Goal: Task Accomplishment & Management: Complete application form

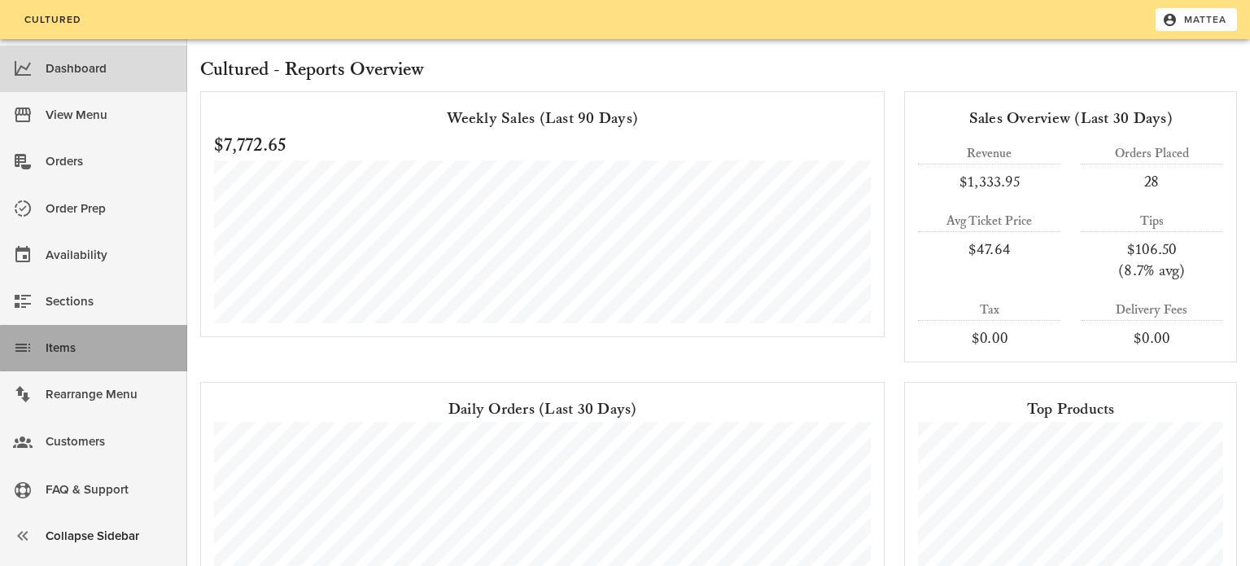
click at [114, 358] on div "Items" at bounding box center [110, 347] width 129 height 27
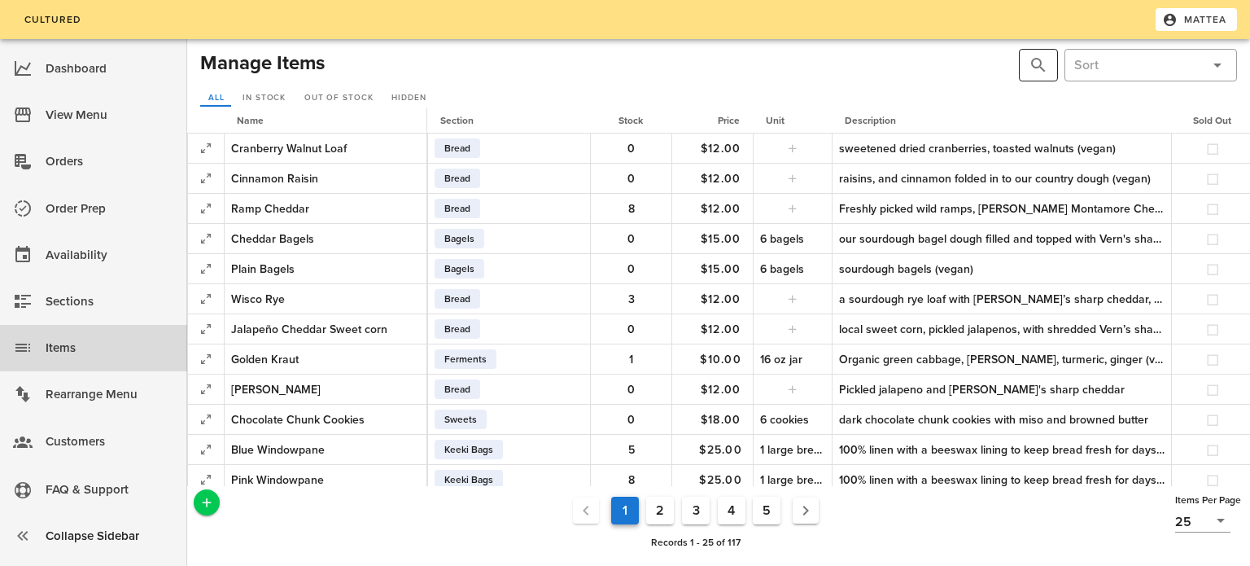
click at [1038, 54] on div "​" at bounding box center [1038, 65] width 39 height 33
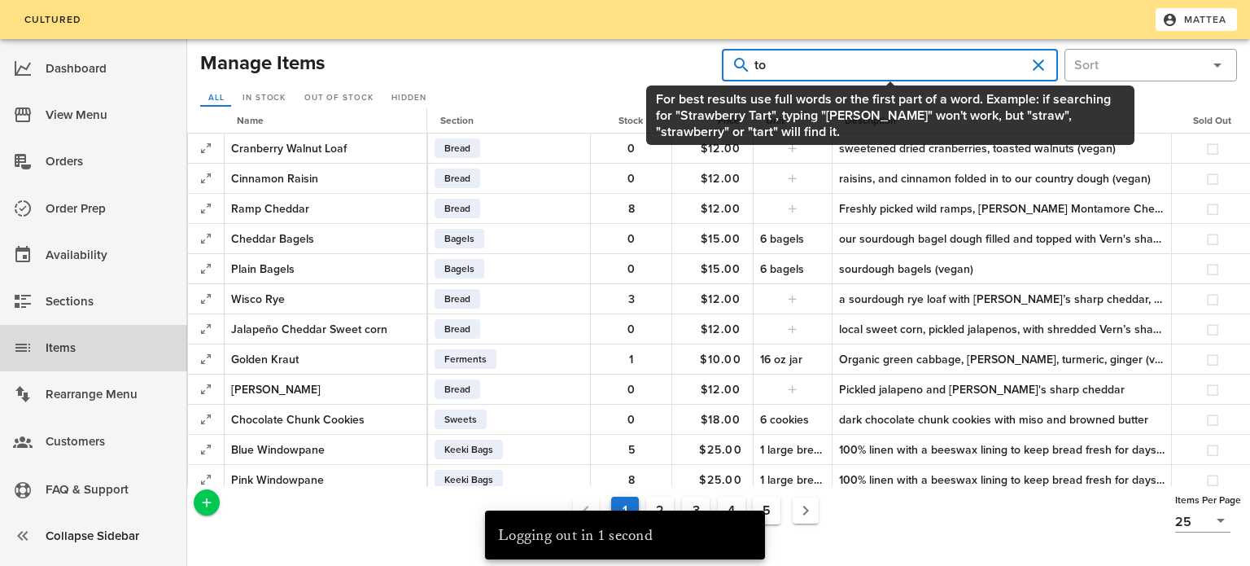
type input "t"
type input "pizza"
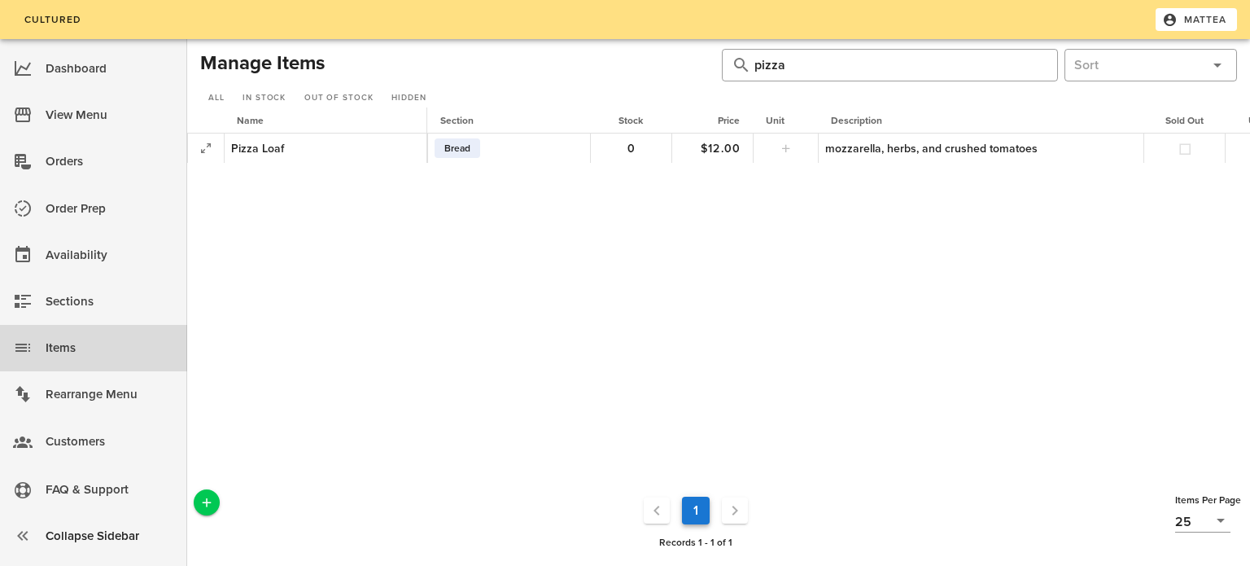
scroll to position [0, 212]
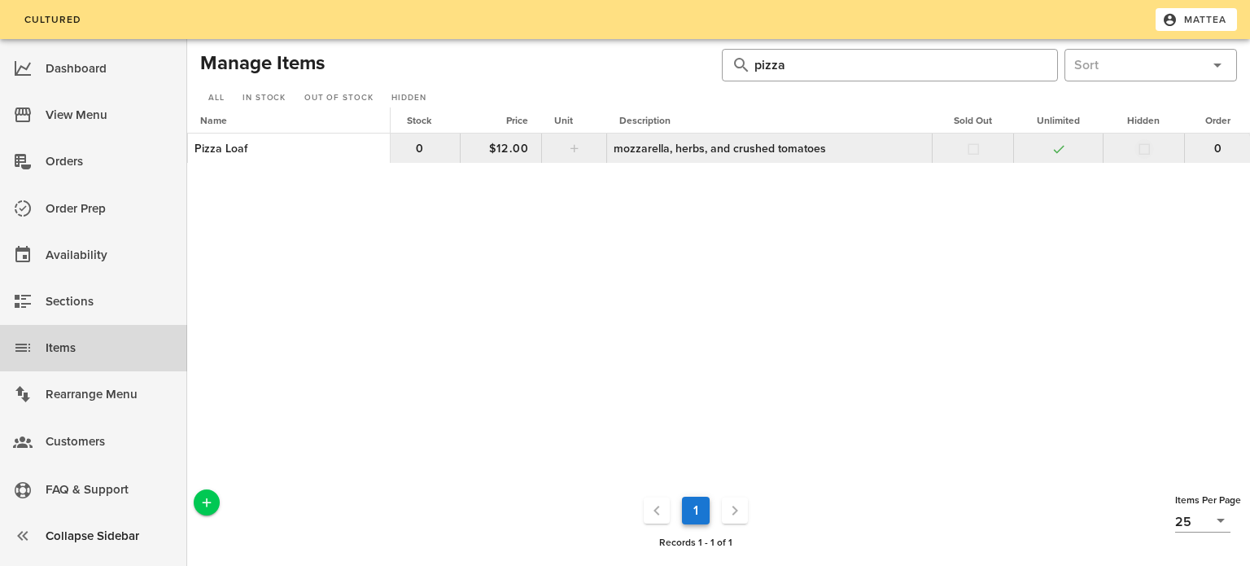
click at [1142, 149] on button "button" at bounding box center [1144, 149] width 15 height 15
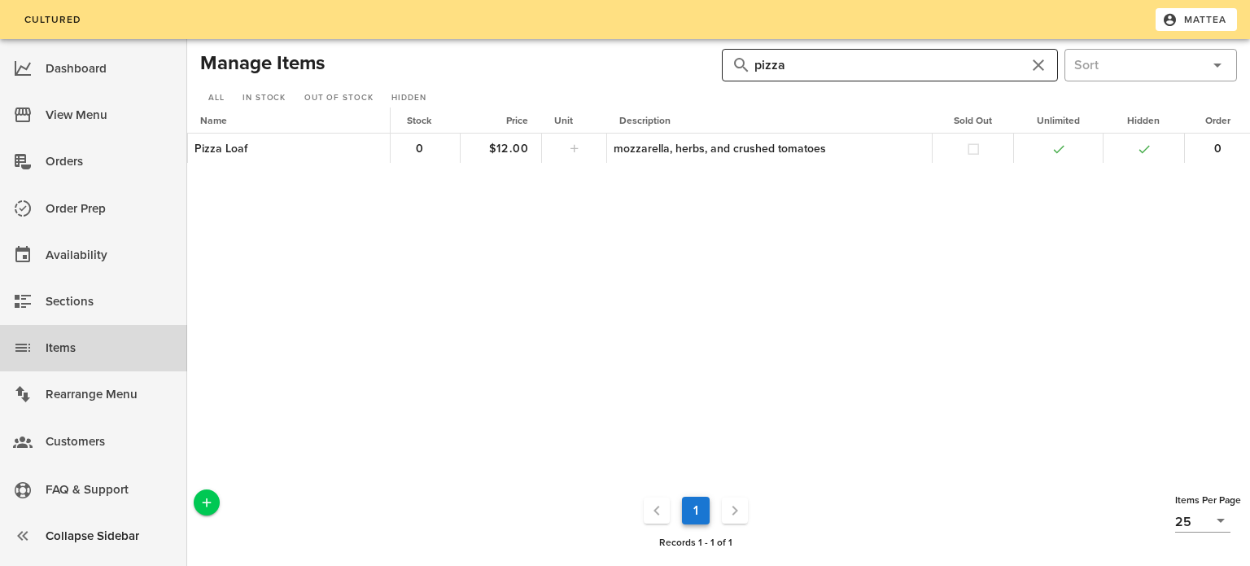
click at [946, 55] on input "pizza" at bounding box center [889, 65] width 271 height 26
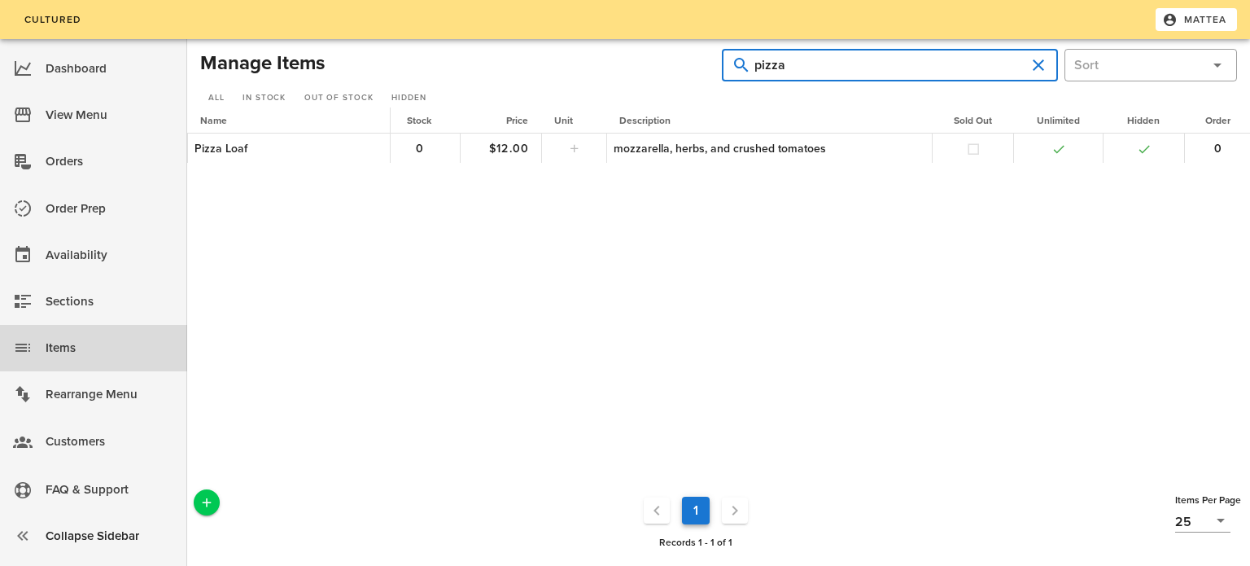
click at [946, 55] on input "pizza" at bounding box center [889, 65] width 271 height 26
type input "seeded"
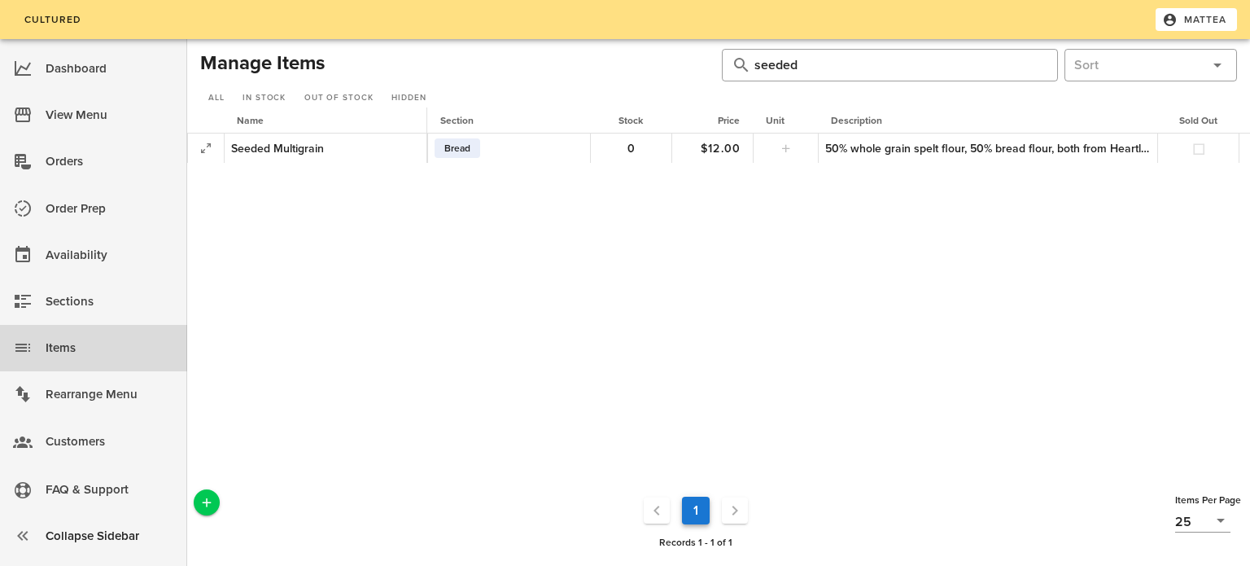
scroll to position [0, 225]
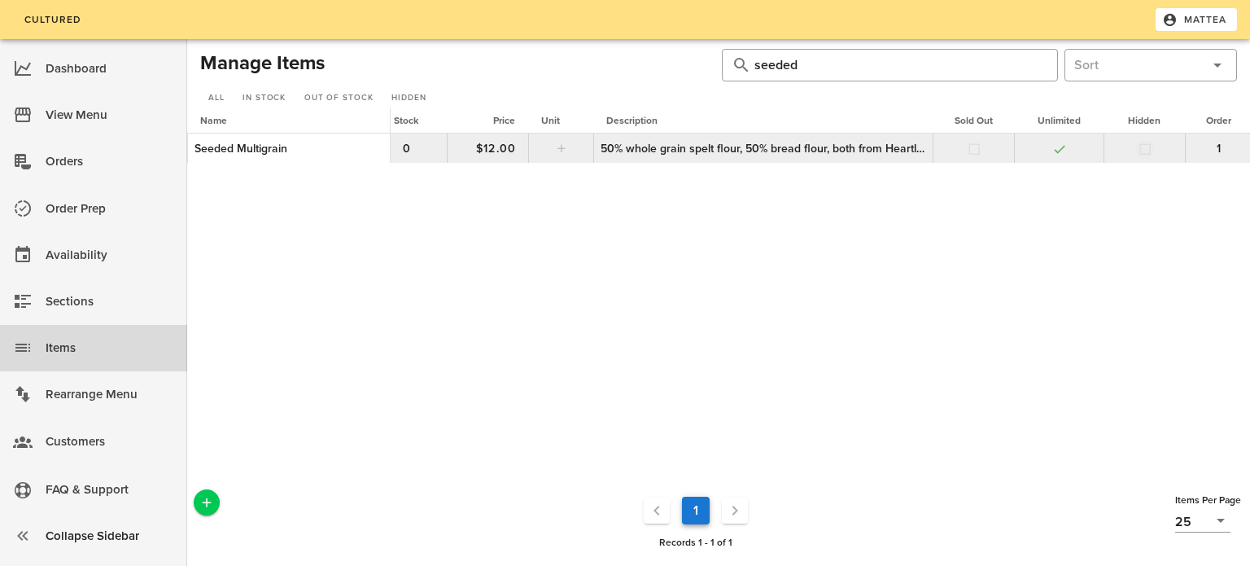
click at [1143, 153] on button "button" at bounding box center [1145, 149] width 15 height 15
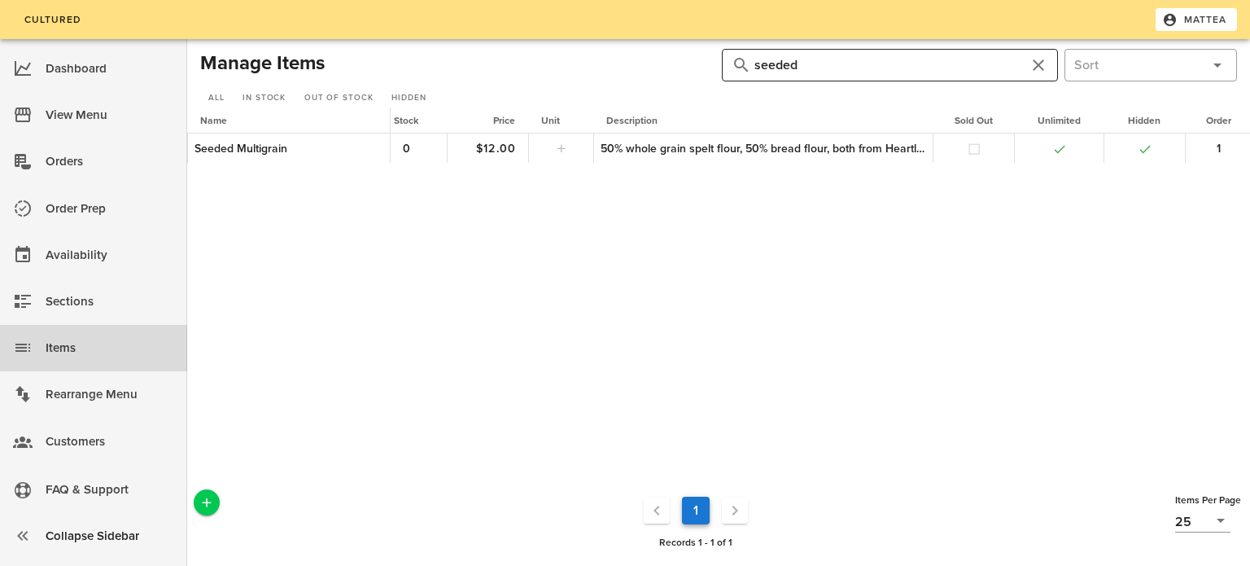
click at [901, 58] on input "seeded" at bounding box center [889, 65] width 271 height 26
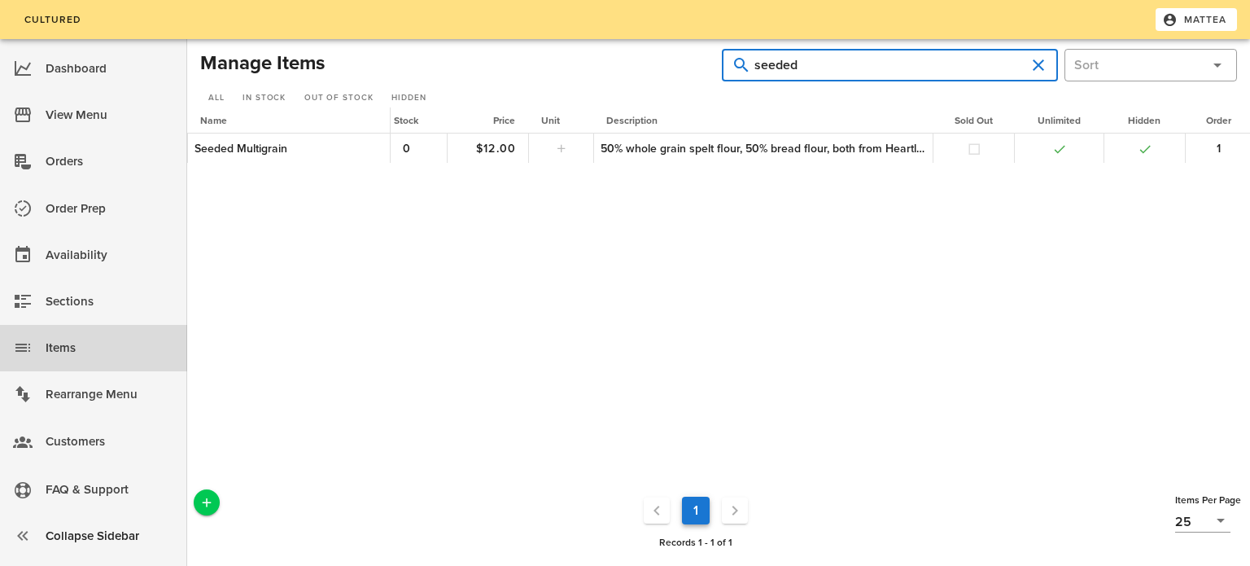
click at [901, 58] on input "seeded" at bounding box center [889, 65] width 271 height 26
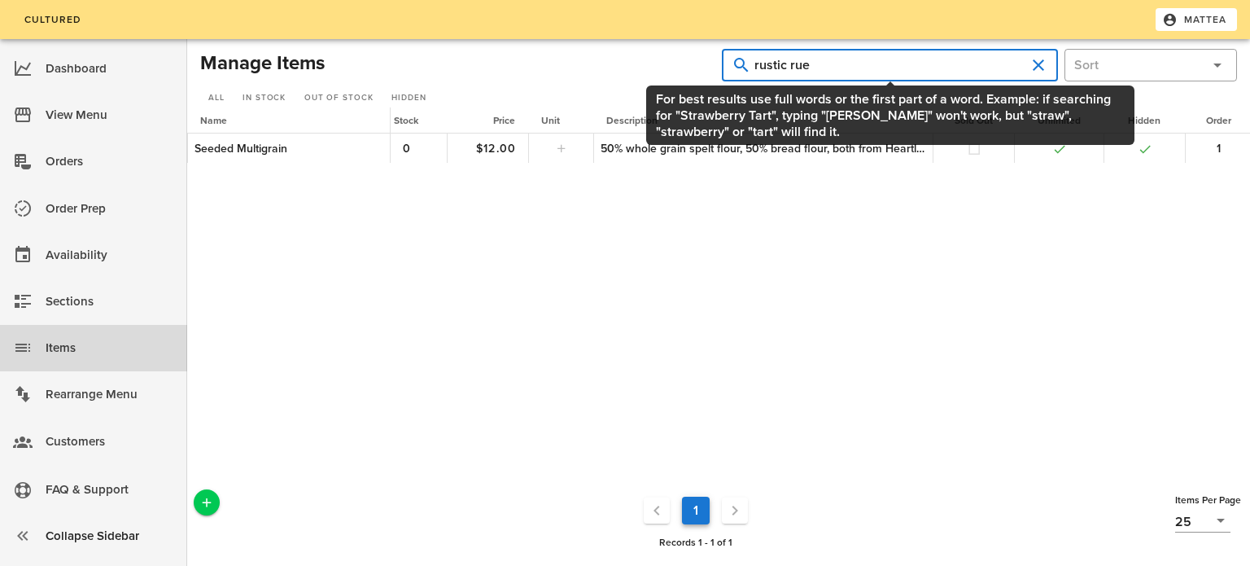
type input "rustic rue"
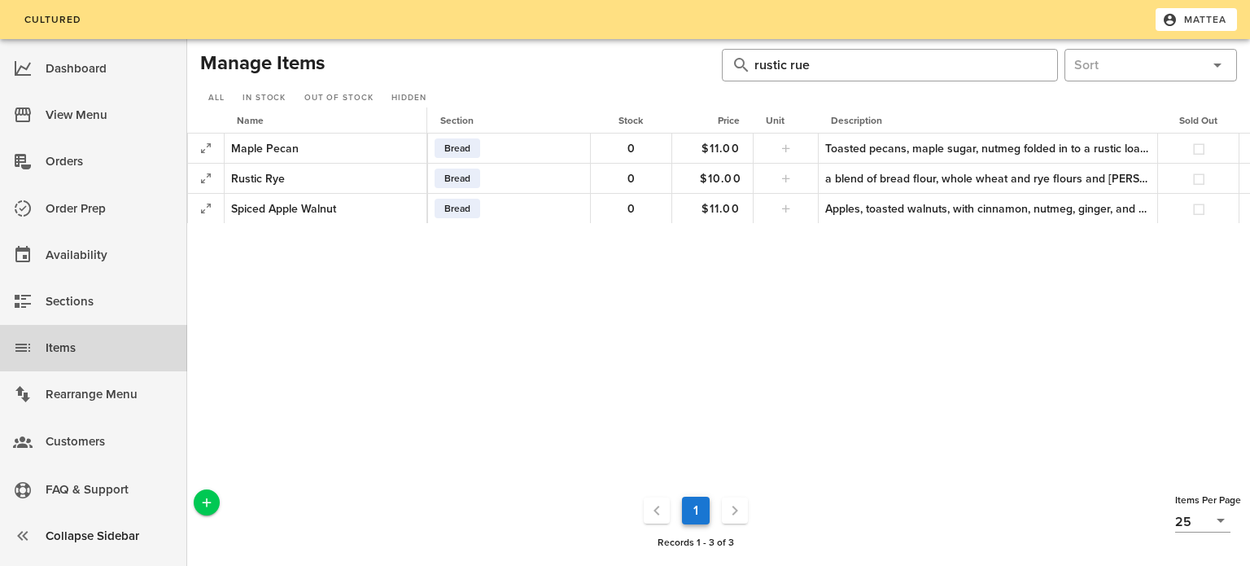
click at [864, 78] on div "rustic rue" at bounding box center [889, 65] width 271 height 33
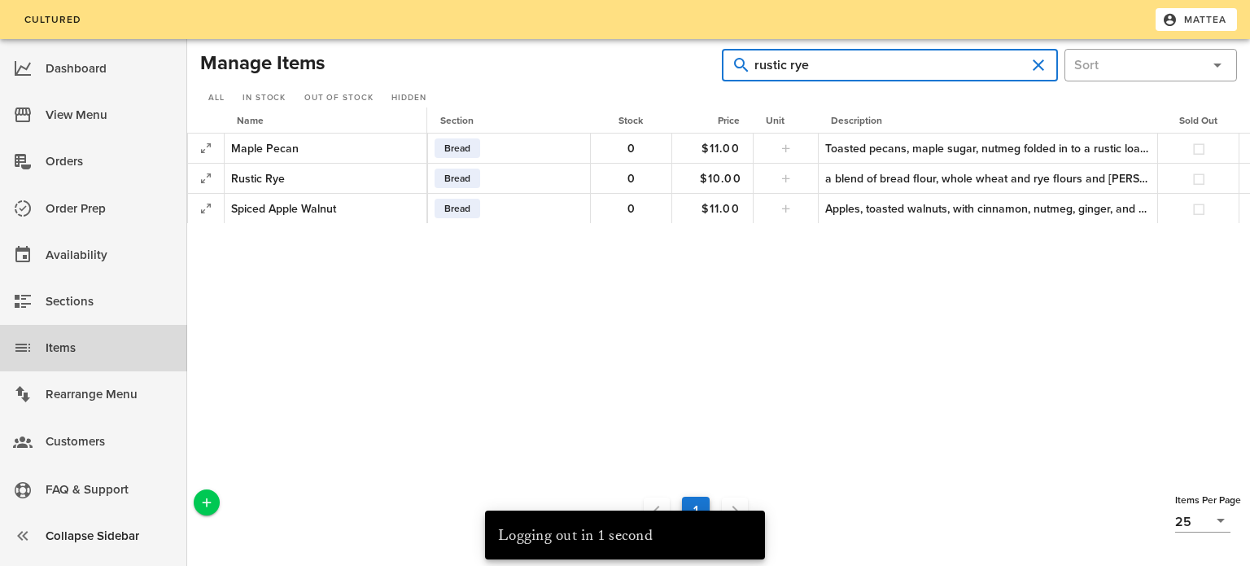
type input "rustic rye"
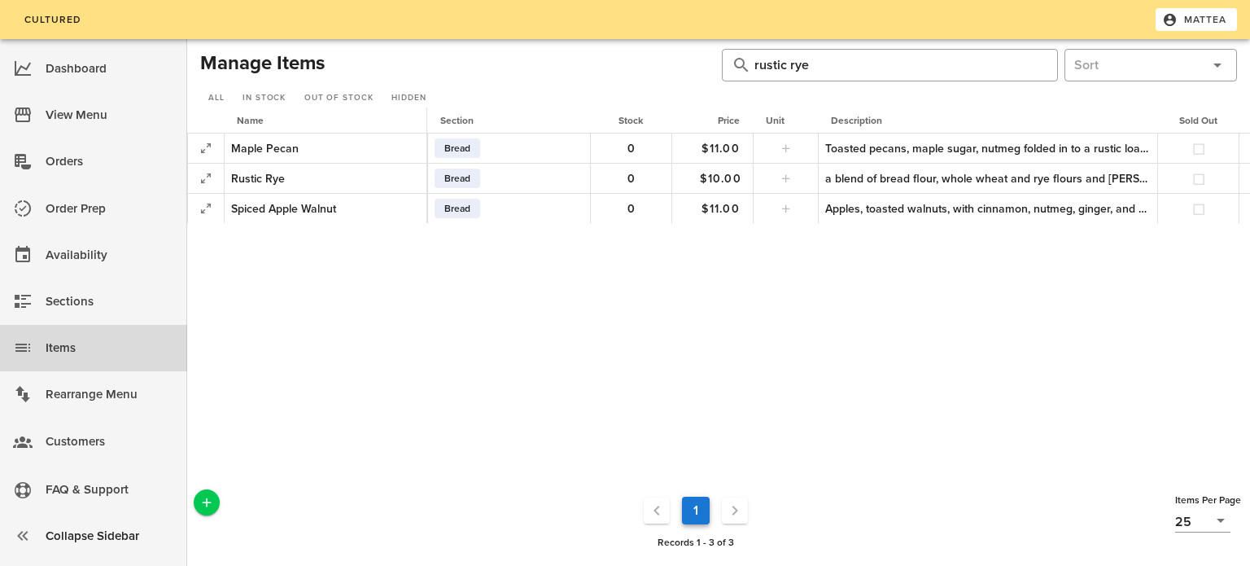
scroll to position [0, 225]
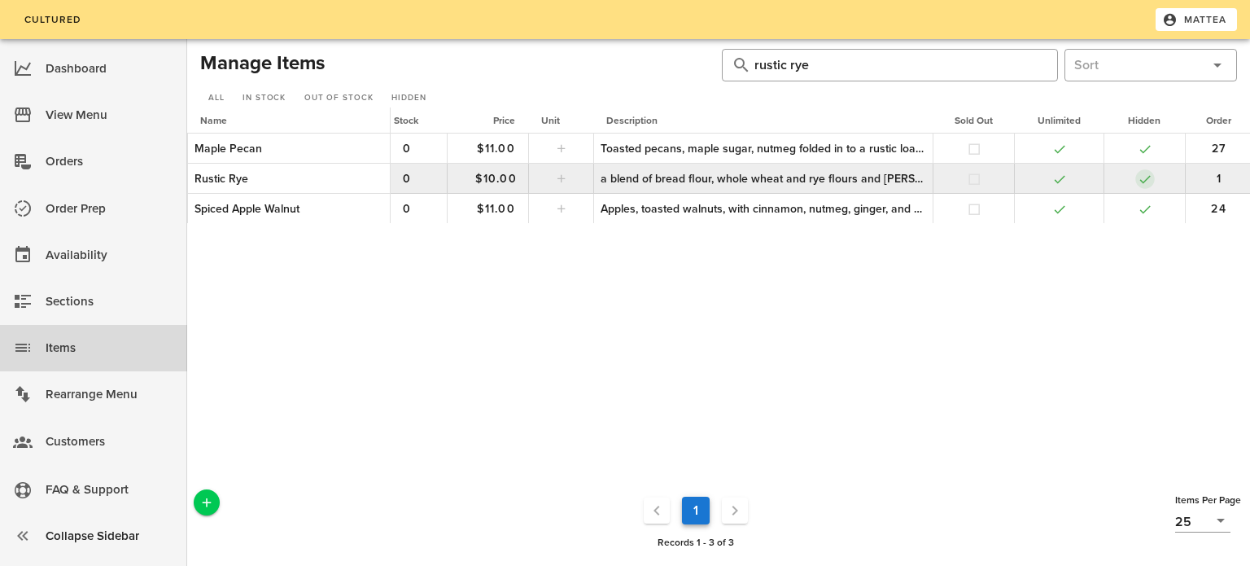
click at [1141, 178] on button "button" at bounding box center [1145, 179] width 15 height 15
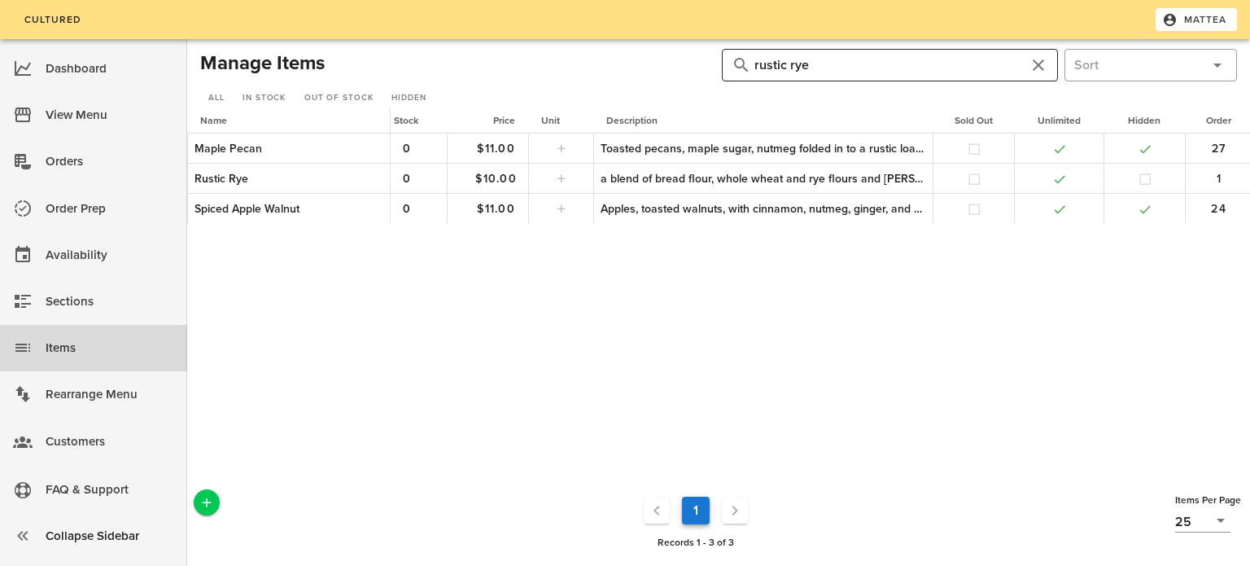
click at [853, 68] on input "rustic rye" at bounding box center [889, 65] width 271 height 26
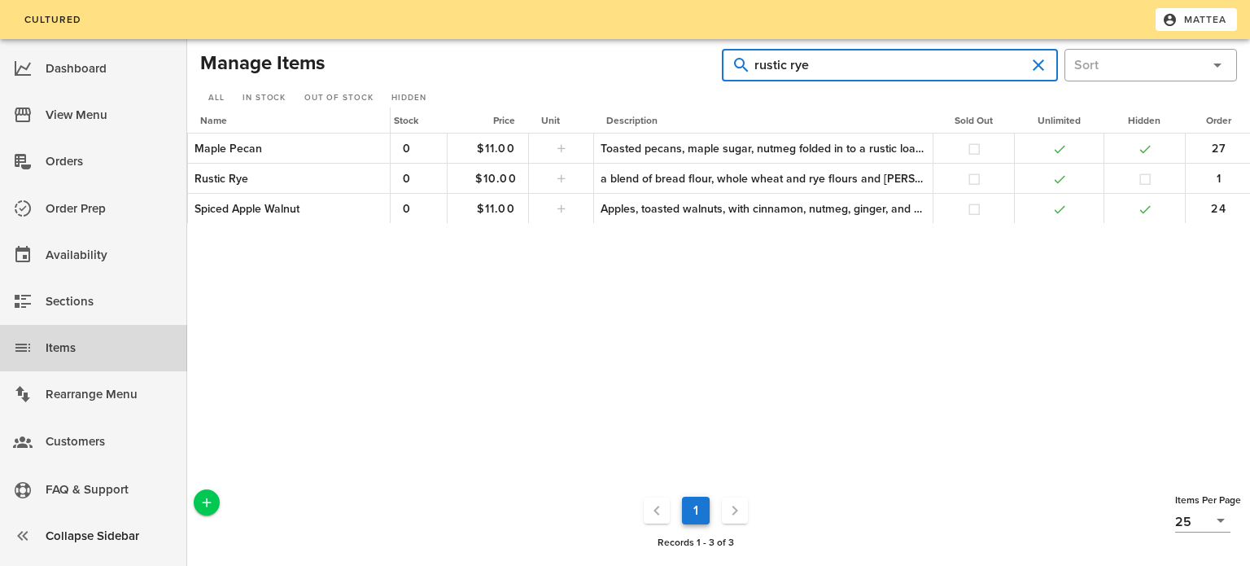
click at [853, 68] on input "rustic rye" at bounding box center [889, 65] width 271 height 26
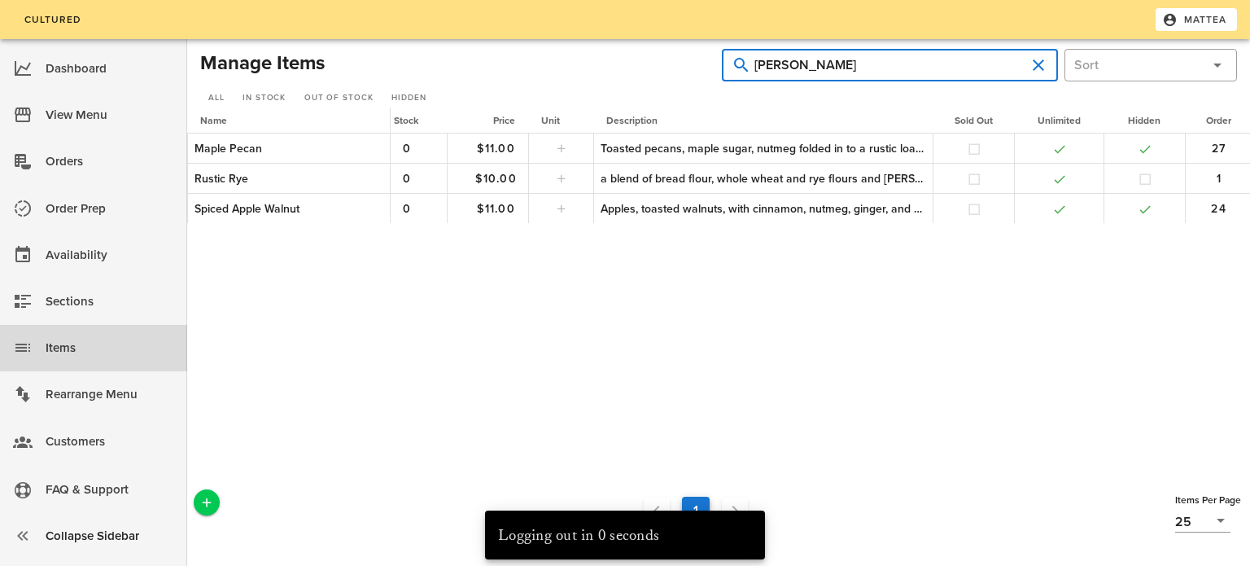
type input "[PERSON_NAME]"
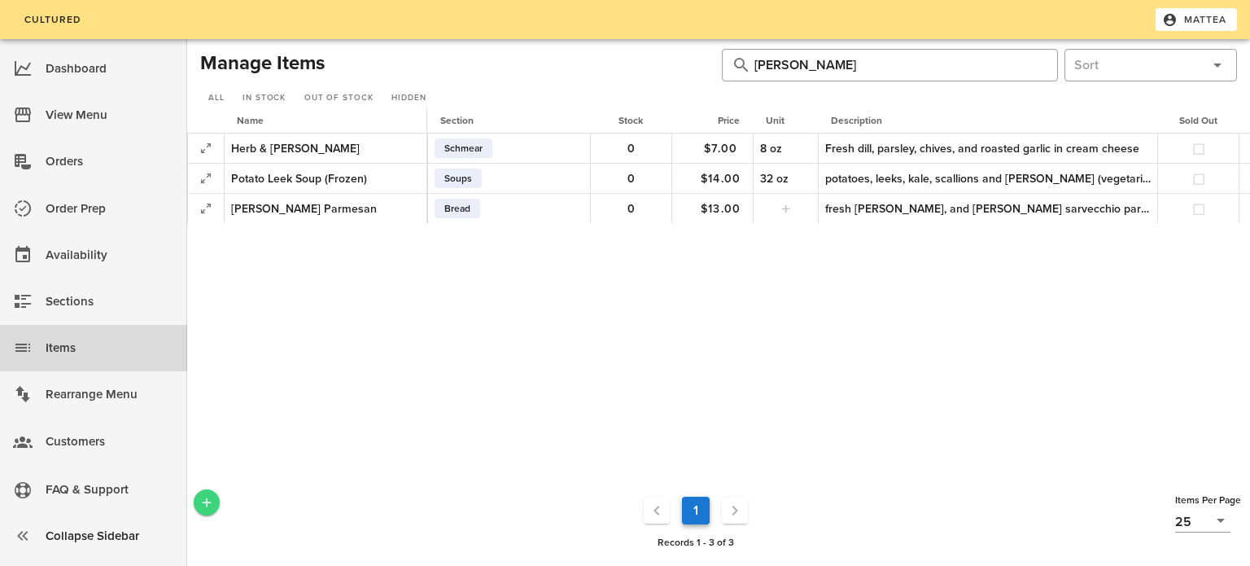
click at [201, 501] on icon "Add a New Record" at bounding box center [206, 502] width 15 height 15
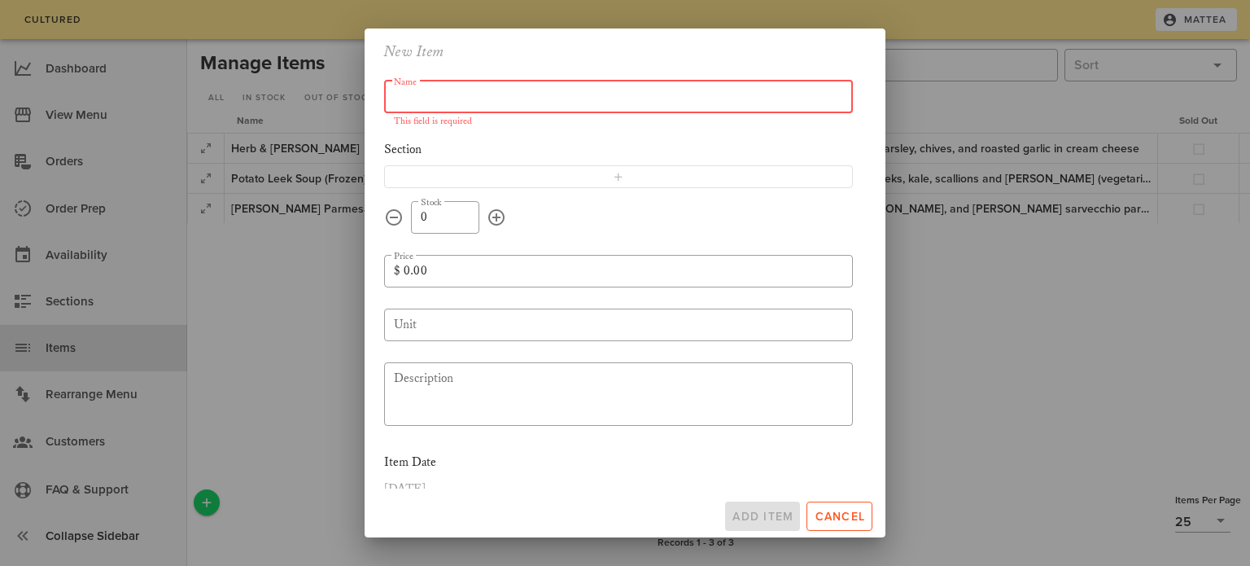
click at [479, 92] on input "Name" at bounding box center [618, 97] width 449 height 26
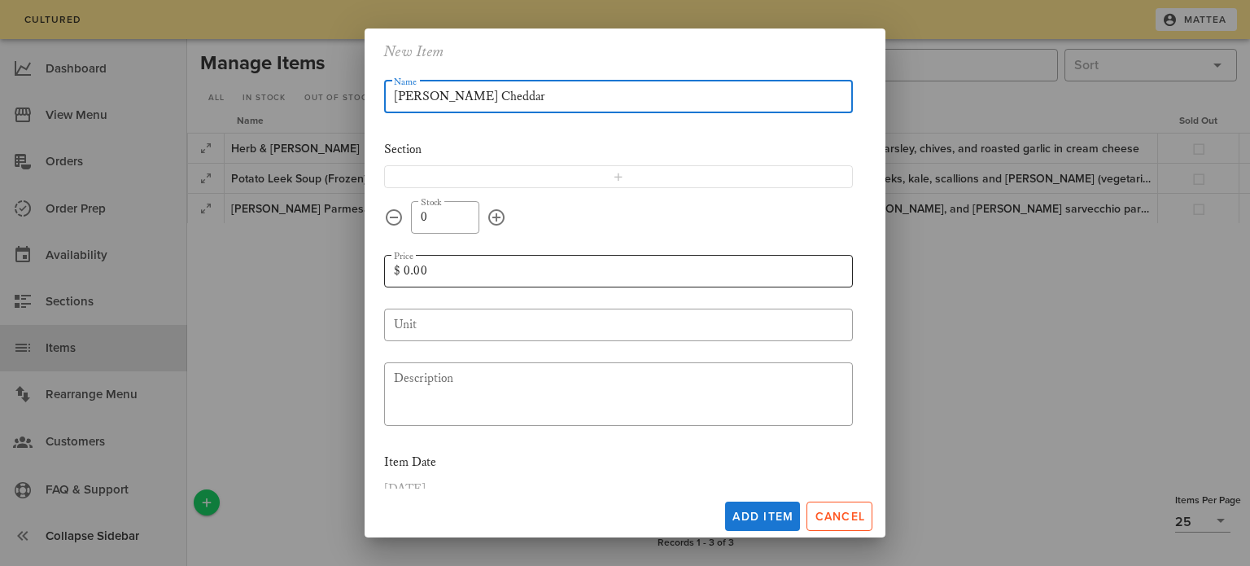
type input "[PERSON_NAME] Cheddar"
click at [471, 269] on input "0.00" at bounding box center [623, 271] width 439 height 26
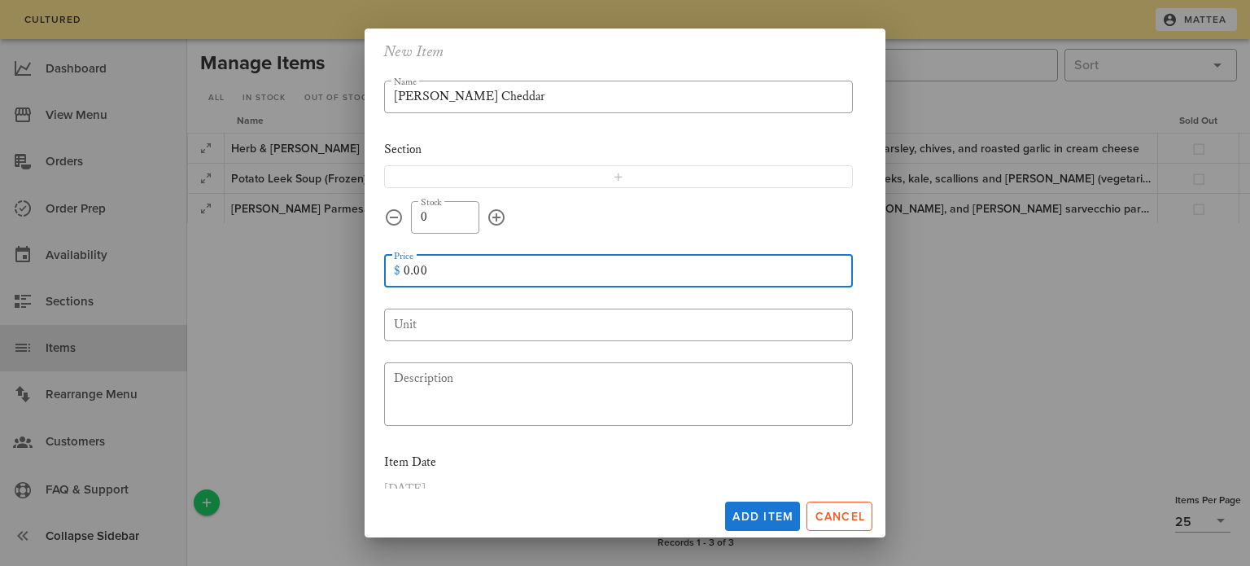
click at [471, 269] on input "0.00" at bounding box center [623, 271] width 439 height 26
type input "0"
click at [472, 395] on textarea "Description" at bounding box center [623, 396] width 459 height 59
type input "12.00"
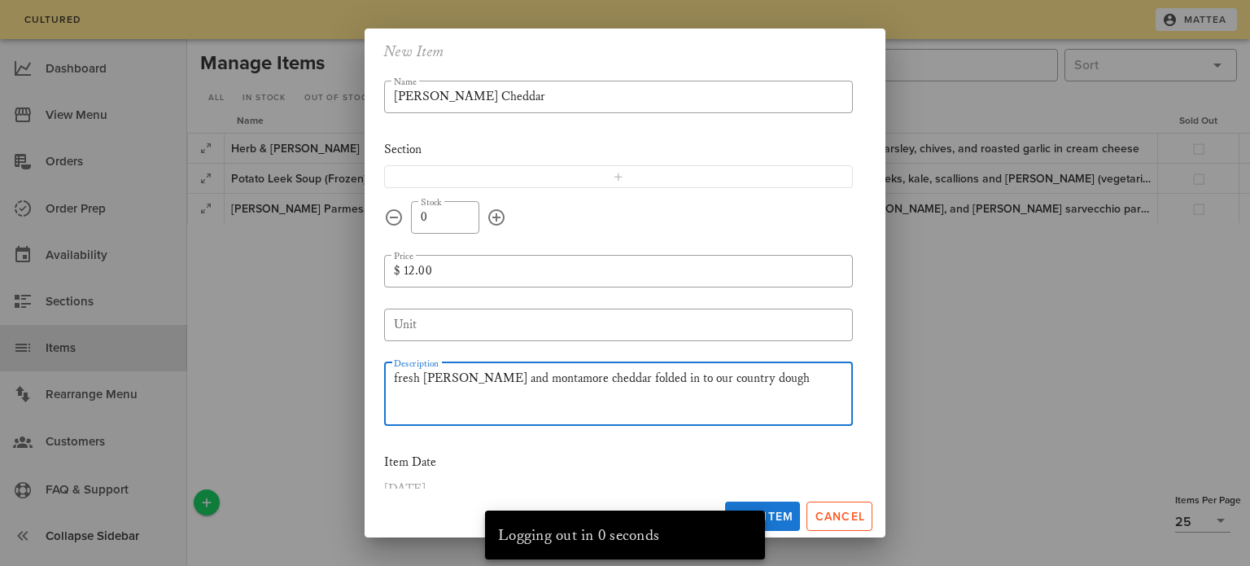
click at [614, 375] on textarea "fresh [PERSON_NAME] and montamore cheddar folded in to our country dough" at bounding box center [623, 396] width 459 height 59
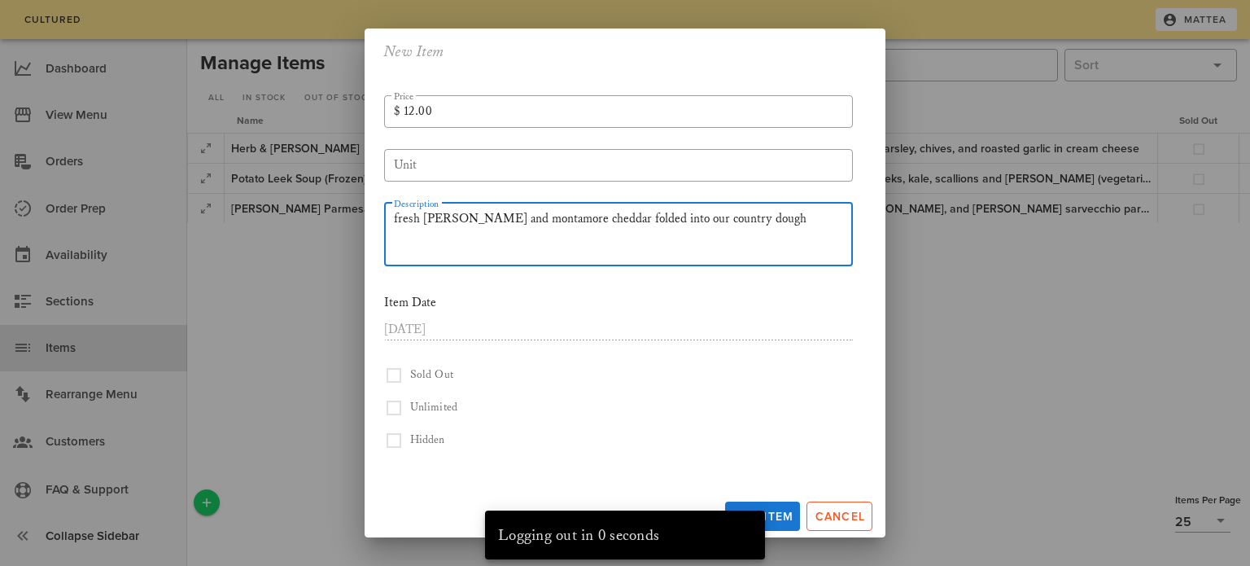
type textarea "fresh [PERSON_NAME] and montamore cheddar folded into our country dough"
click at [392, 400] on button "button" at bounding box center [394, 408] width 20 height 20
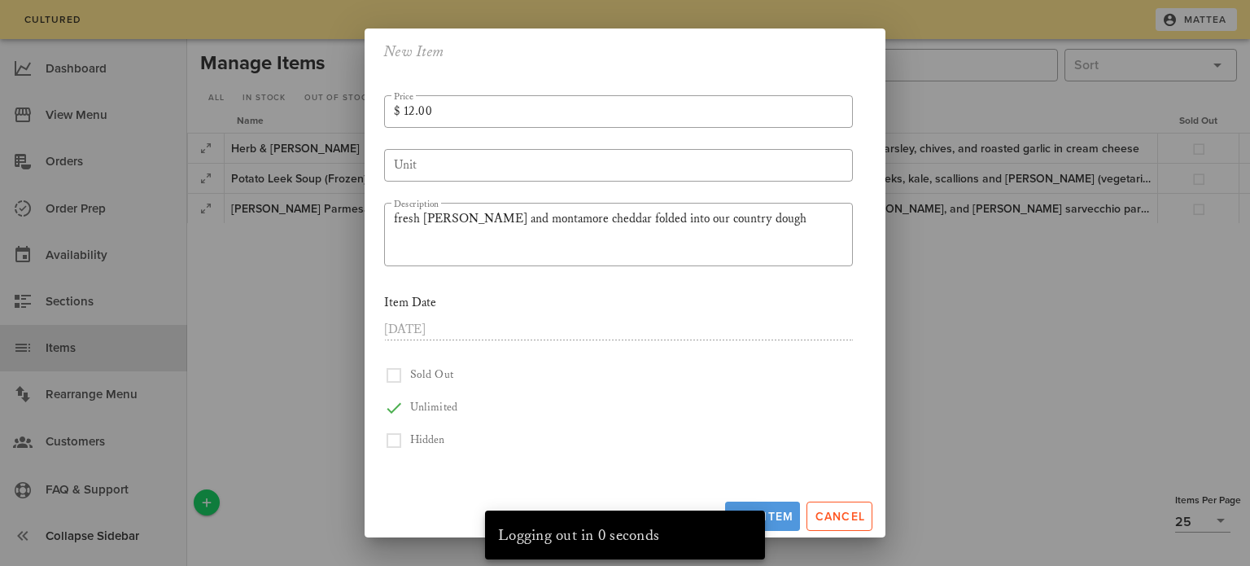
click at [790, 513] on span "Add Item" at bounding box center [763, 516] width 62 height 14
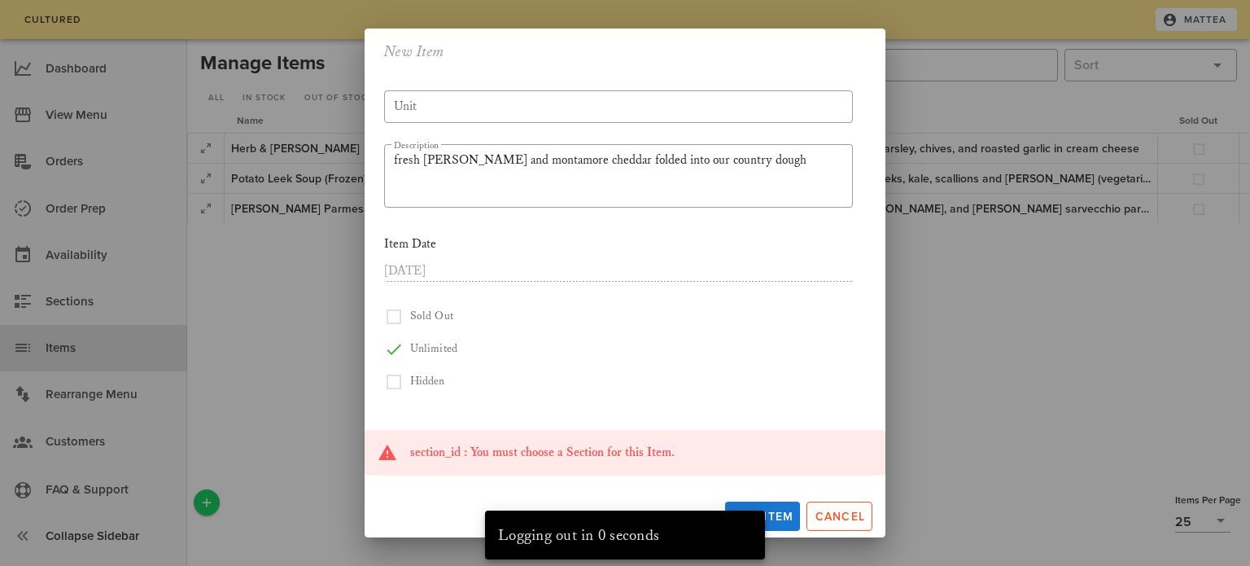
scroll to position [0, 0]
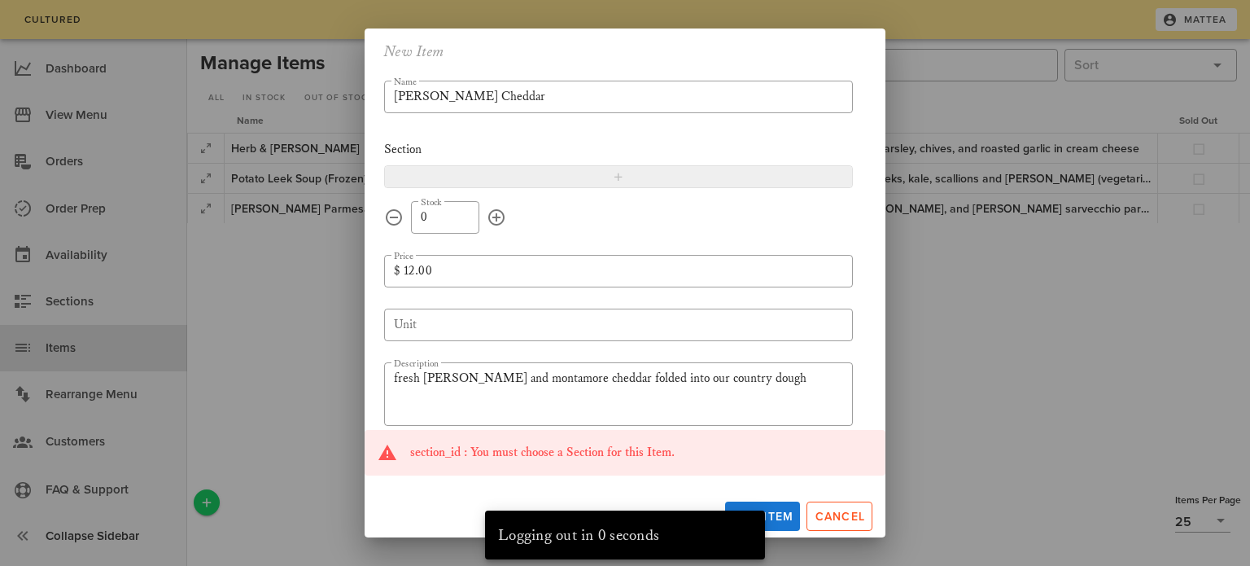
click at [425, 174] on span "button" at bounding box center [618, 176] width 447 height 13
click at [425, 174] on input "text" at bounding box center [607, 175] width 446 height 21
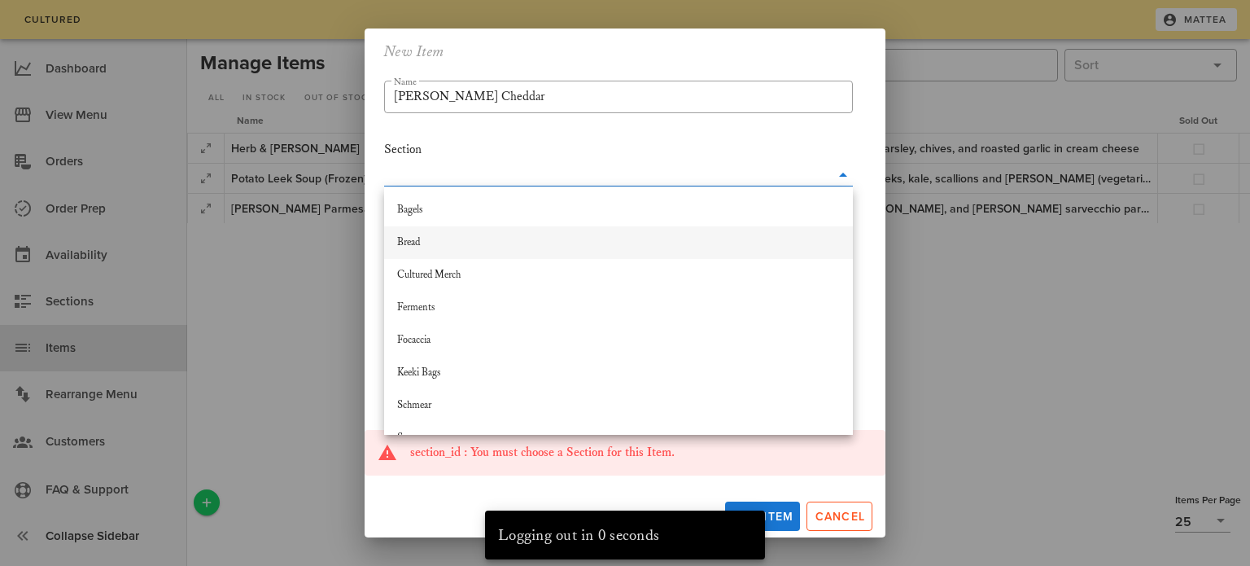
click at [436, 247] on div "Bread" at bounding box center [618, 242] width 443 height 13
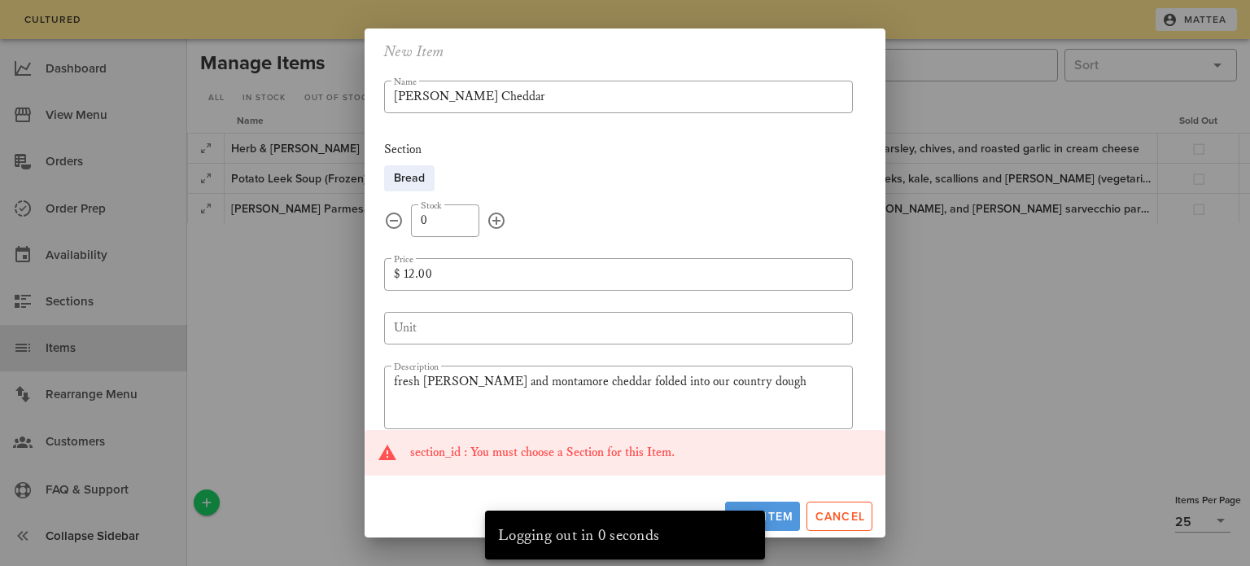
click at [776, 515] on span "Add Item" at bounding box center [763, 516] width 62 height 14
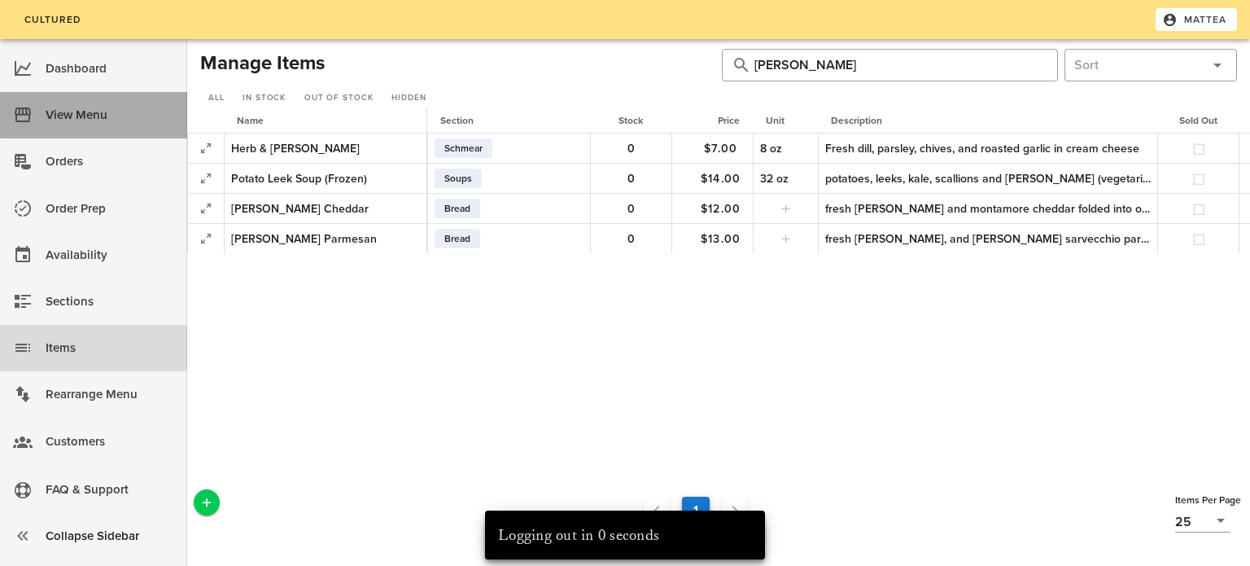
click at [63, 125] on div "View Menu" at bounding box center [110, 115] width 129 height 27
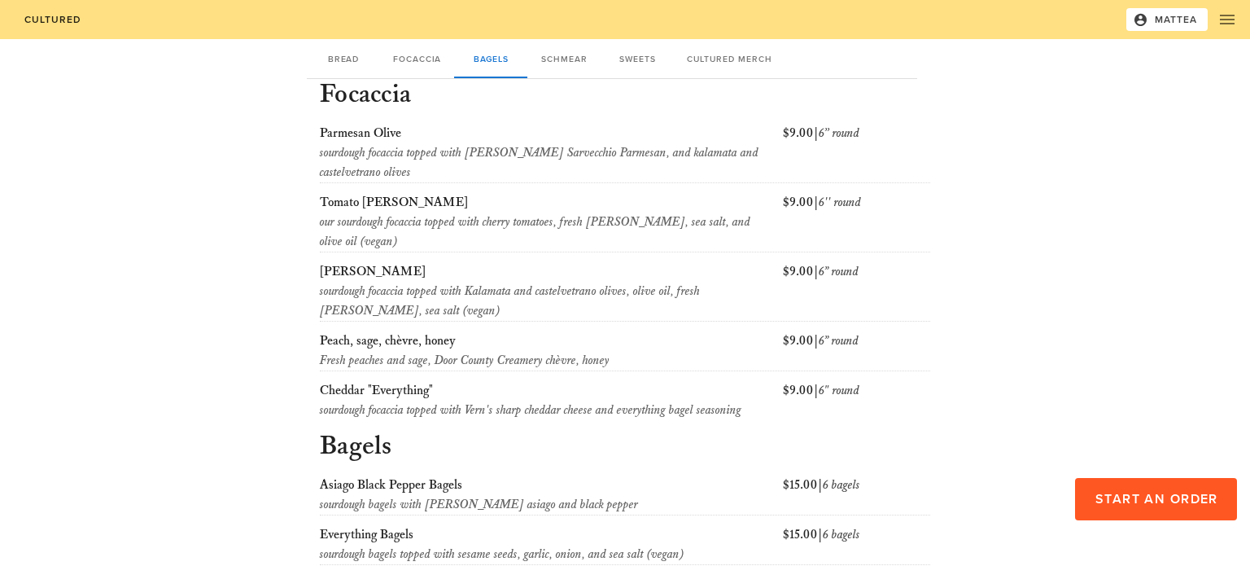
scroll to position [537, 0]
click at [1176, 14] on span "Mattea" at bounding box center [1167, 19] width 62 height 15
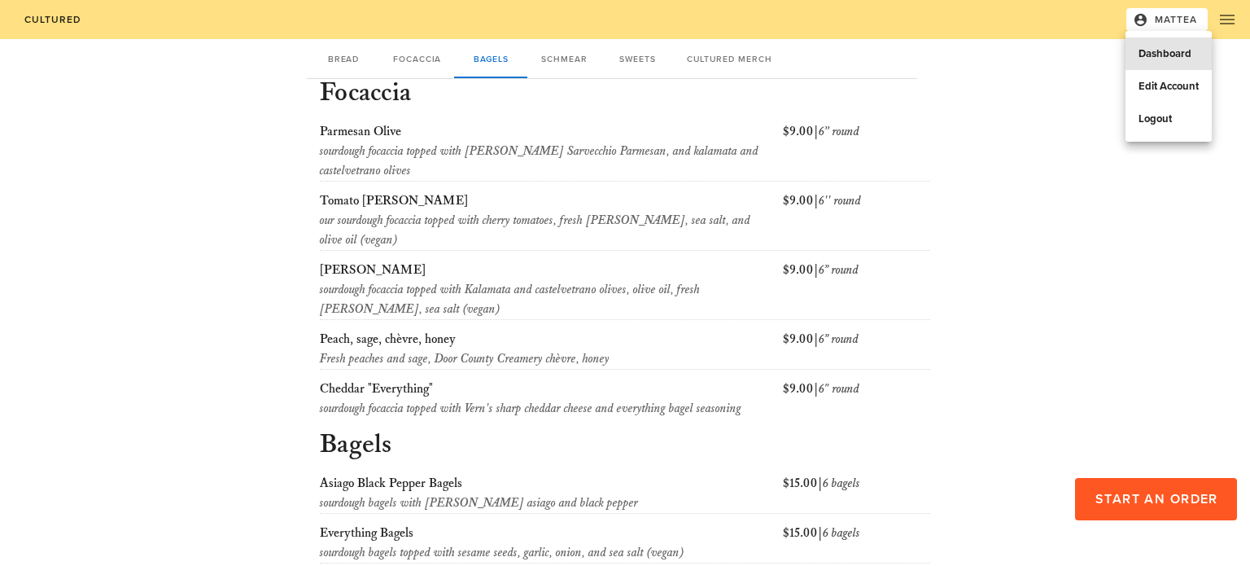
click at [1163, 50] on div "Dashboard" at bounding box center [1168, 53] width 60 height 13
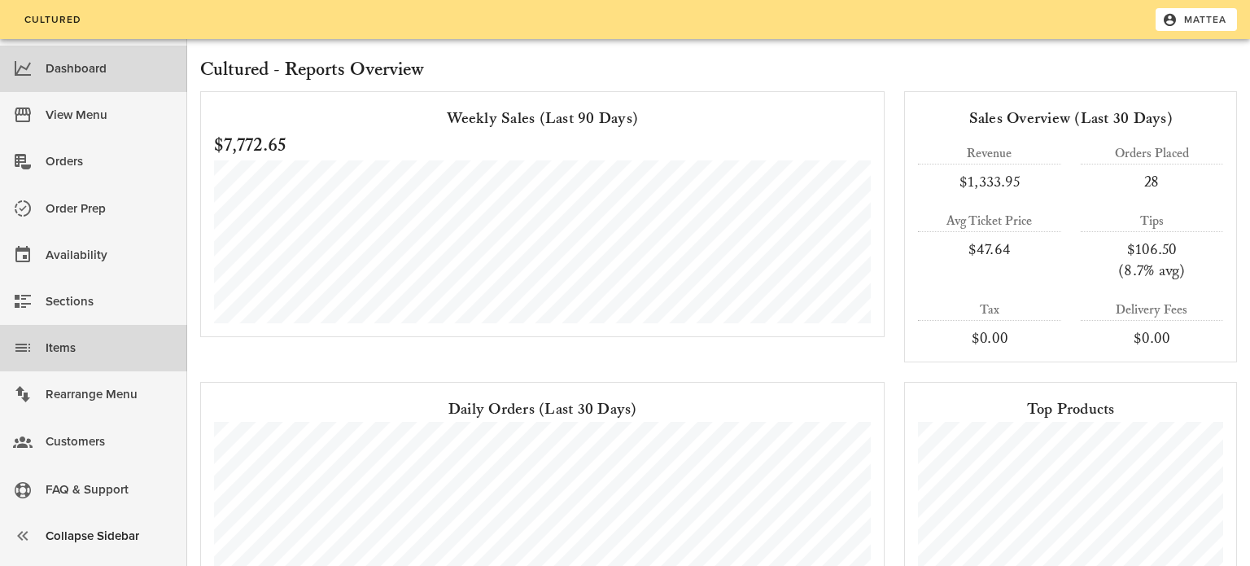
click at [103, 343] on div "Items" at bounding box center [110, 347] width 129 height 27
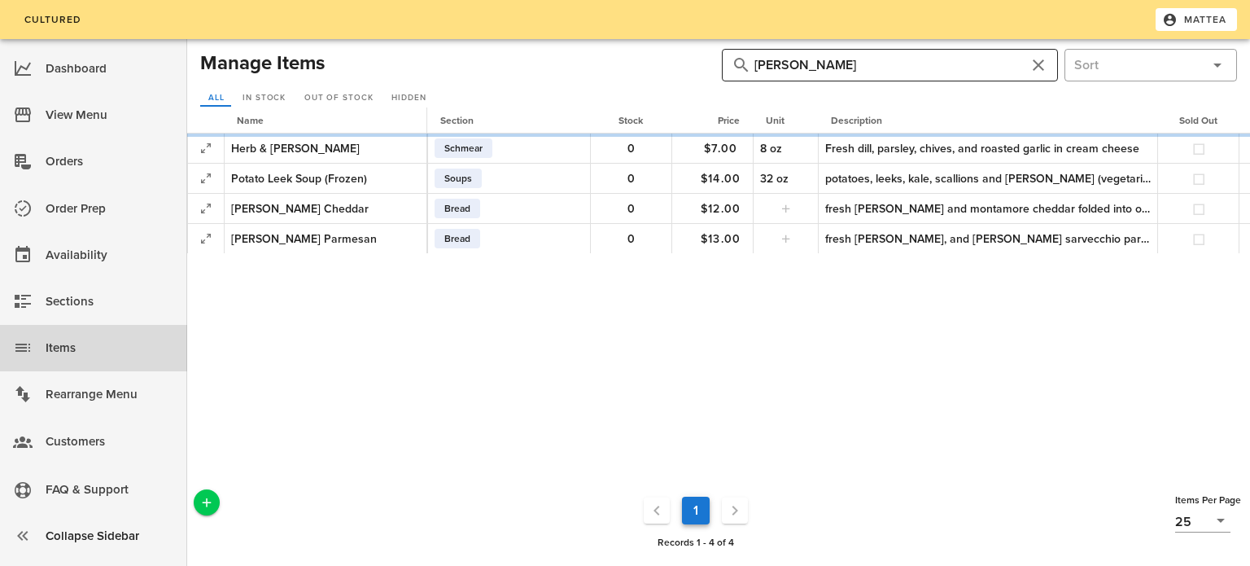
click at [829, 74] on input "[PERSON_NAME]" at bounding box center [889, 65] width 271 height 26
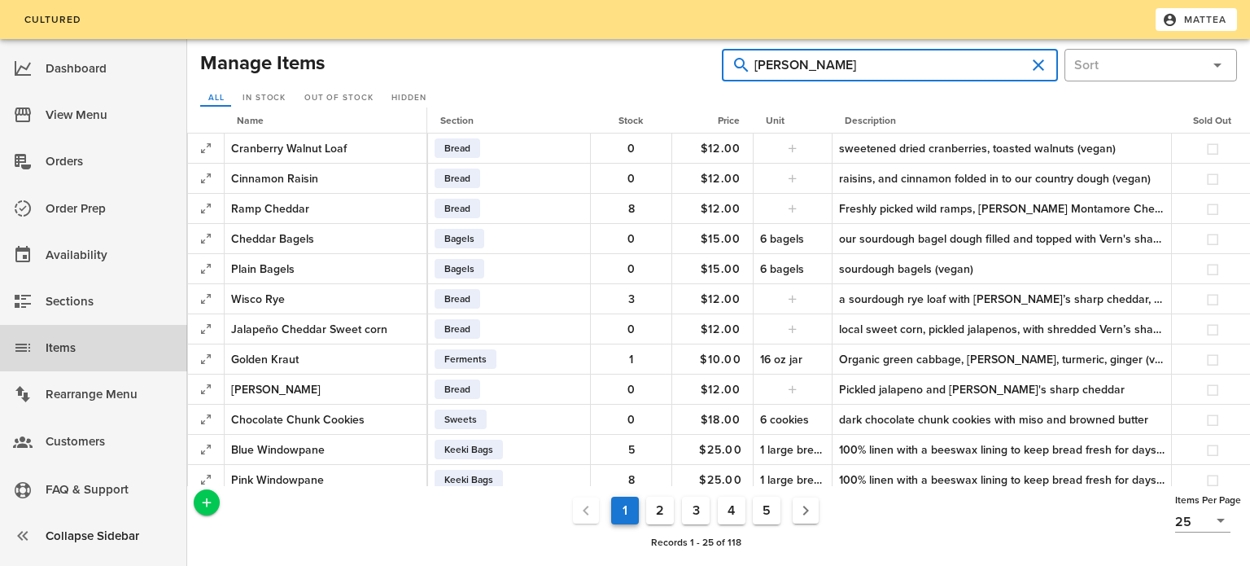
click at [829, 74] on input "[PERSON_NAME]" at bounding box center [889, 65] width 271 height 26
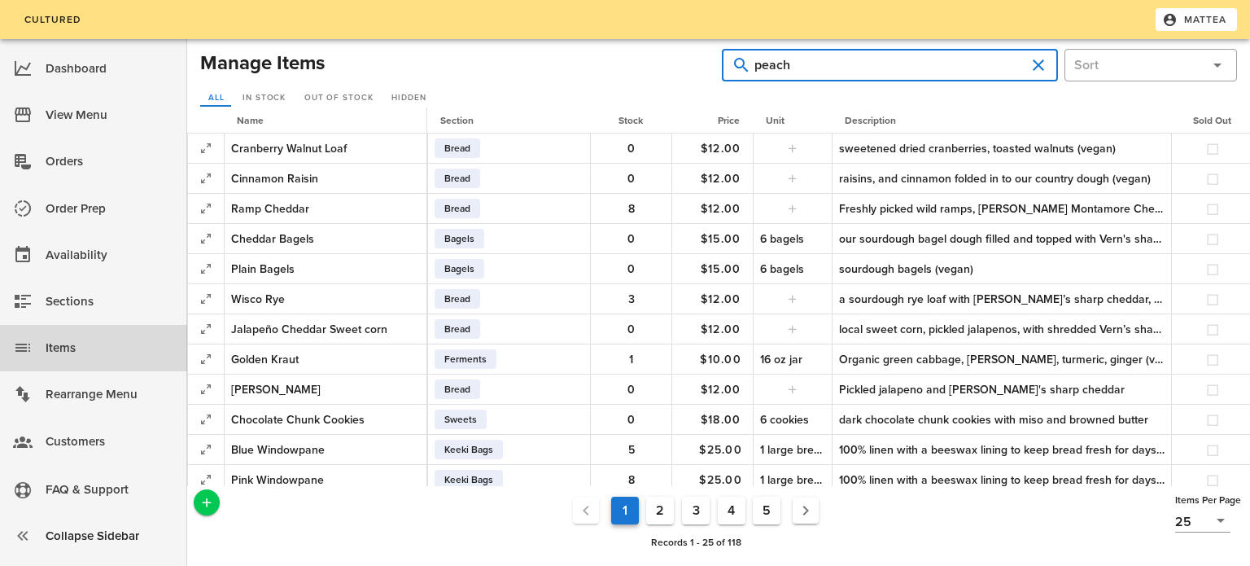
type input "peach"
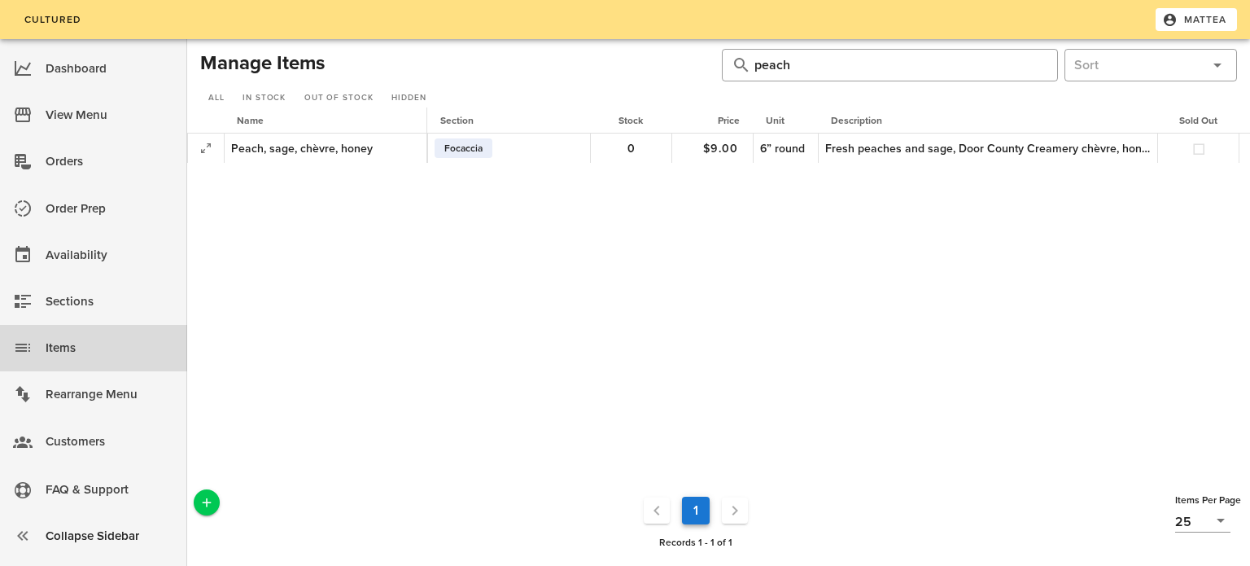
scroll to position [0, 221]
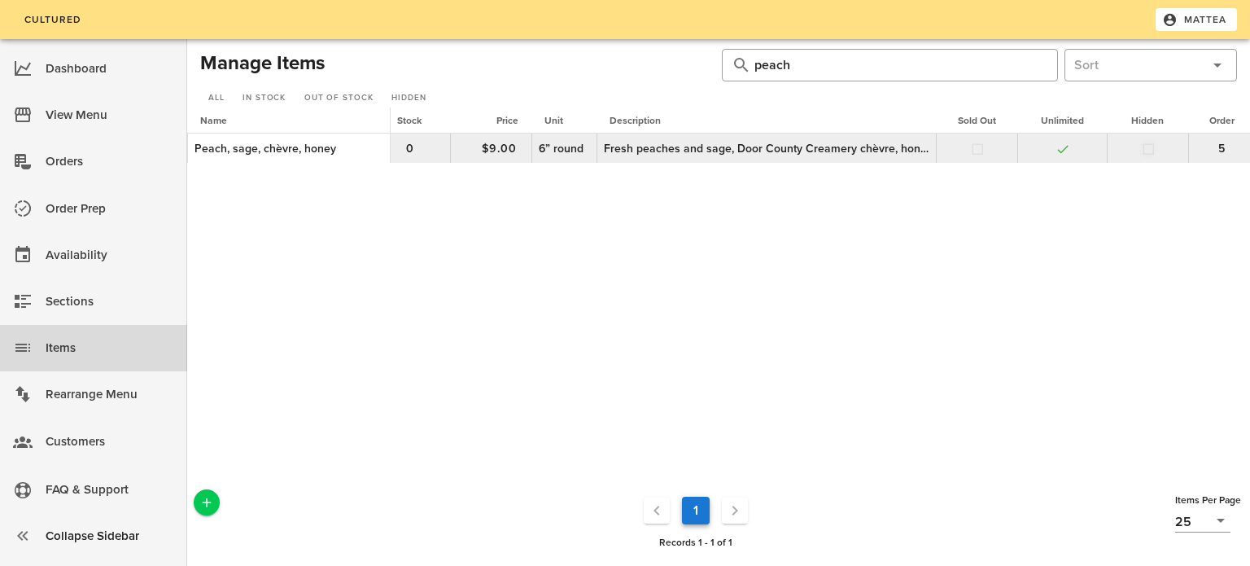
click at [1141, 146] on button "button" at bounding box center [1148, 149] width 15 height 15
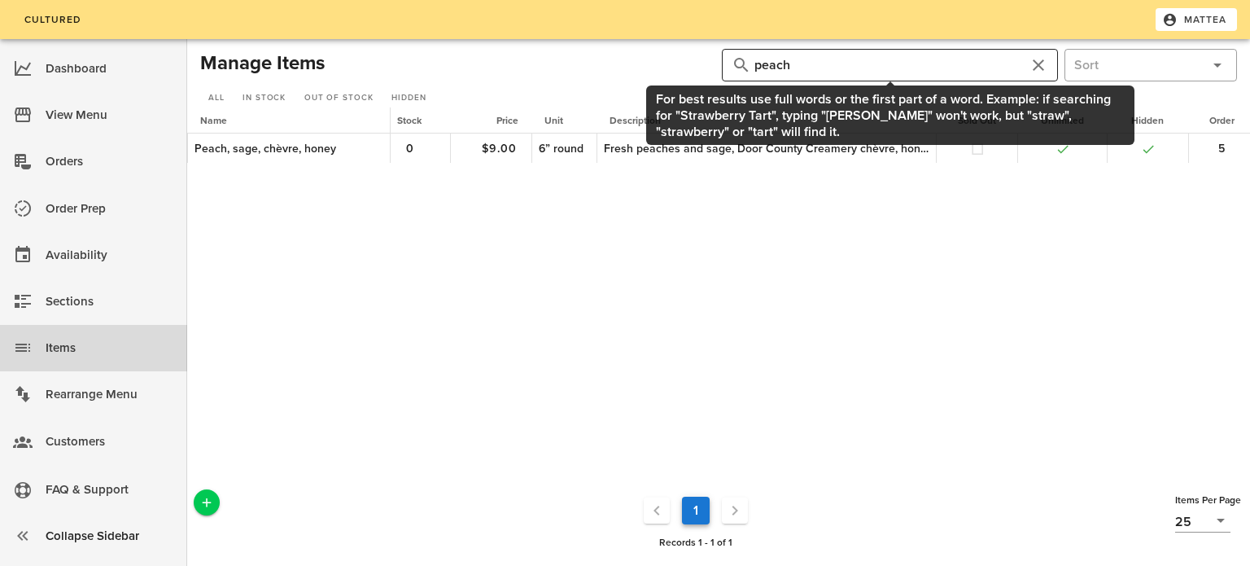
click at [885, 61] on input "peach" at bounding box center [889, 65] width 271 height 26
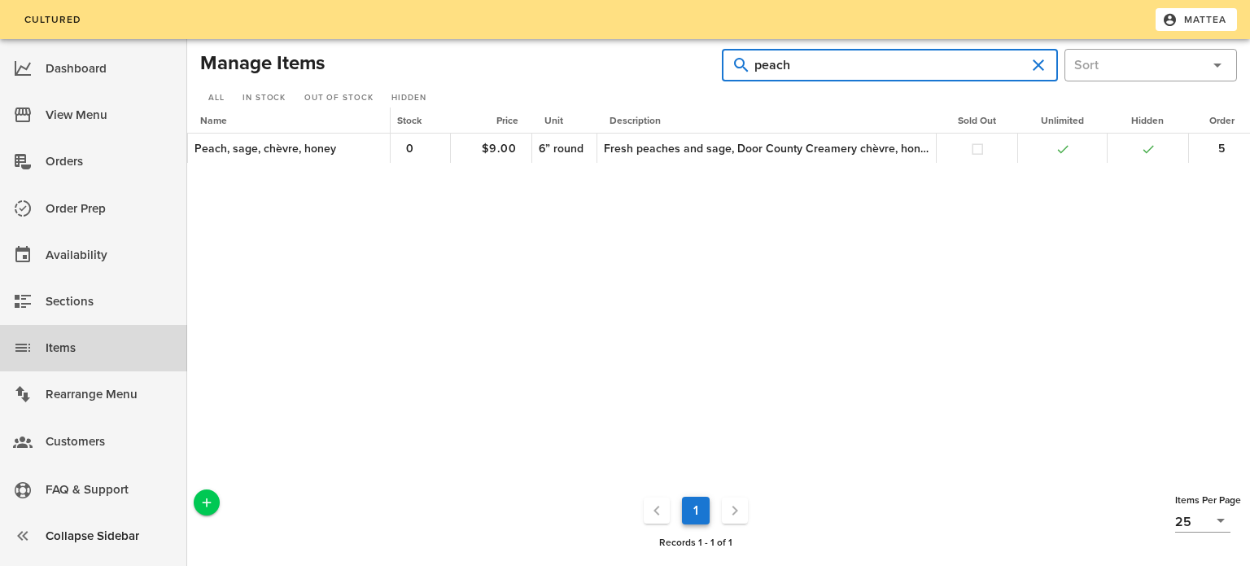
click at [885, 61] on input "peach" at bounding box center [889, 65] width 271 height 26
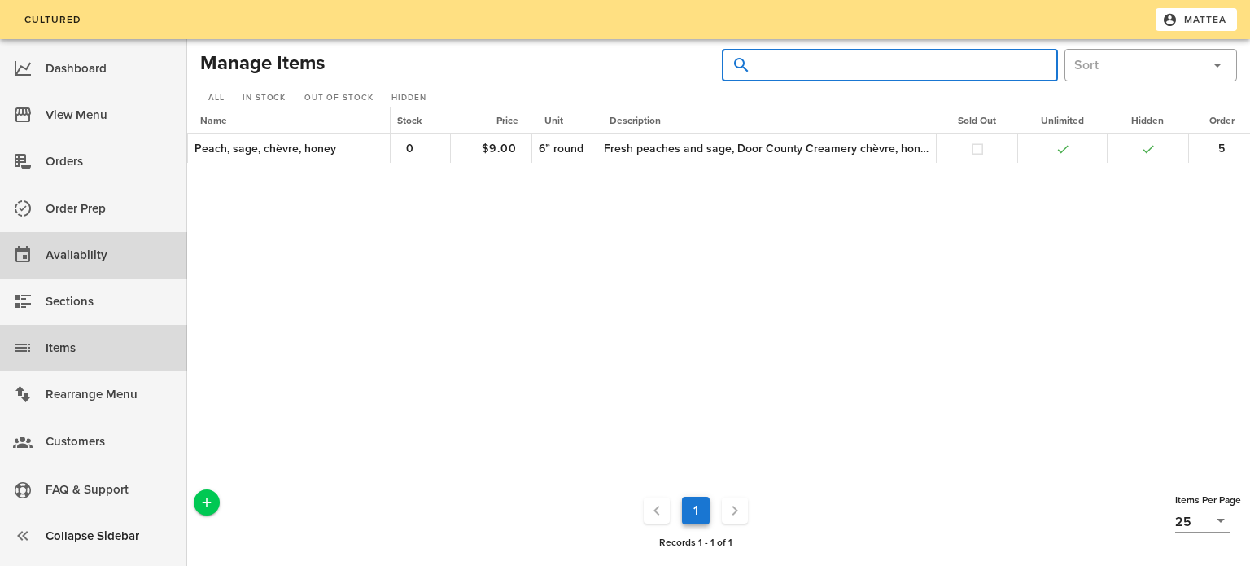
click at [37, 254] on link "Availability" at bounding box center [93, 255] width 187 height 46
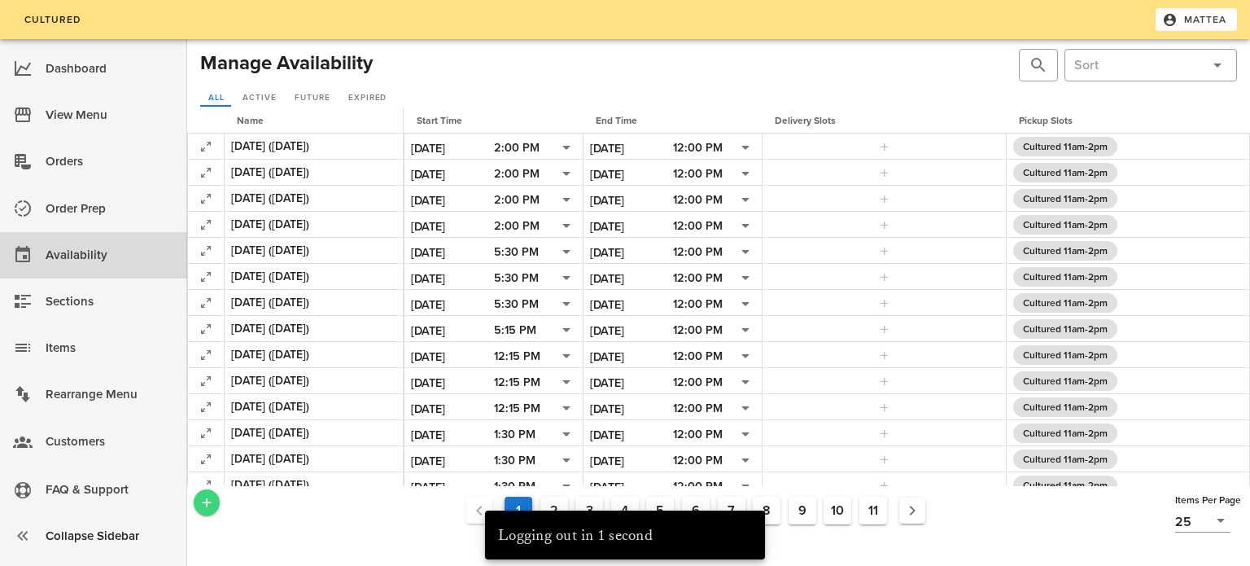
click at [204, 502] on icon "Add a New Record" at bounding box center [206, 502] width 15 height 15
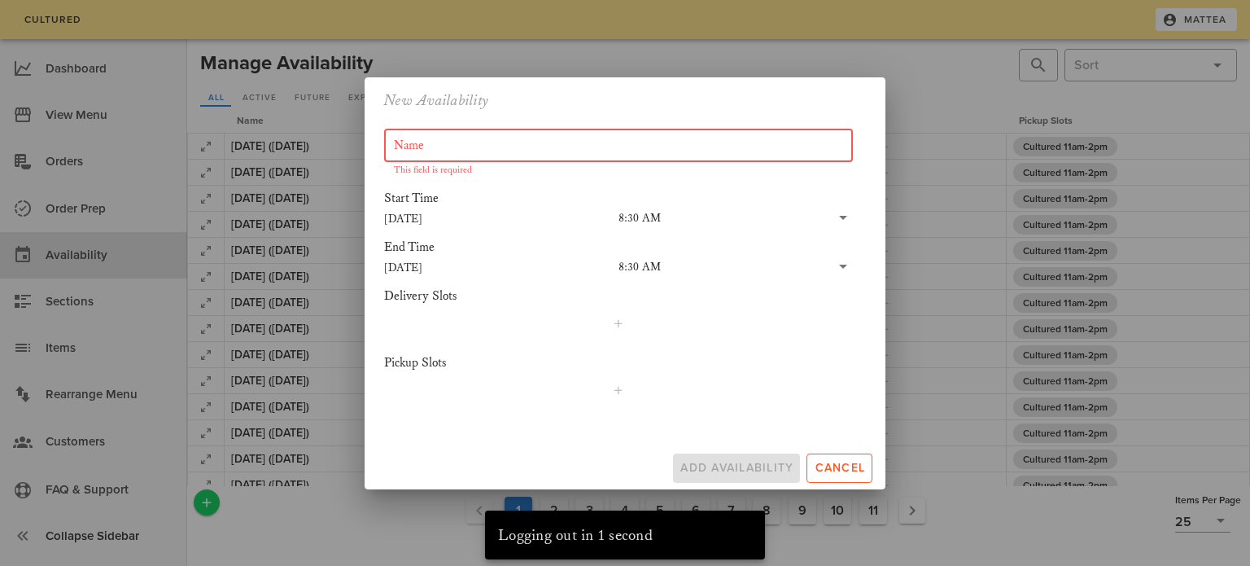
click at [540, 140] on input "Name" at bounding box center [618, 146] width 449 height 26
click at [432, 269] on input "[DATE]" at bounding box center [501, 266] width 234 height 21
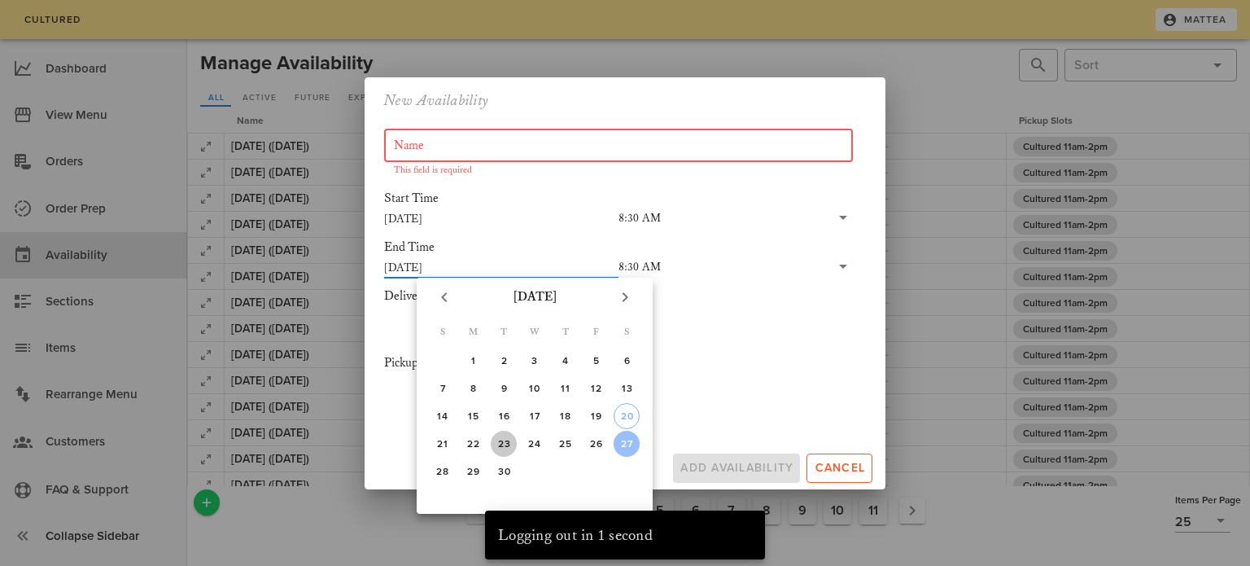
click at [500, 440] on div "23" at bounding box center [504, 443] width 26 height 11
type input "[DATE]"
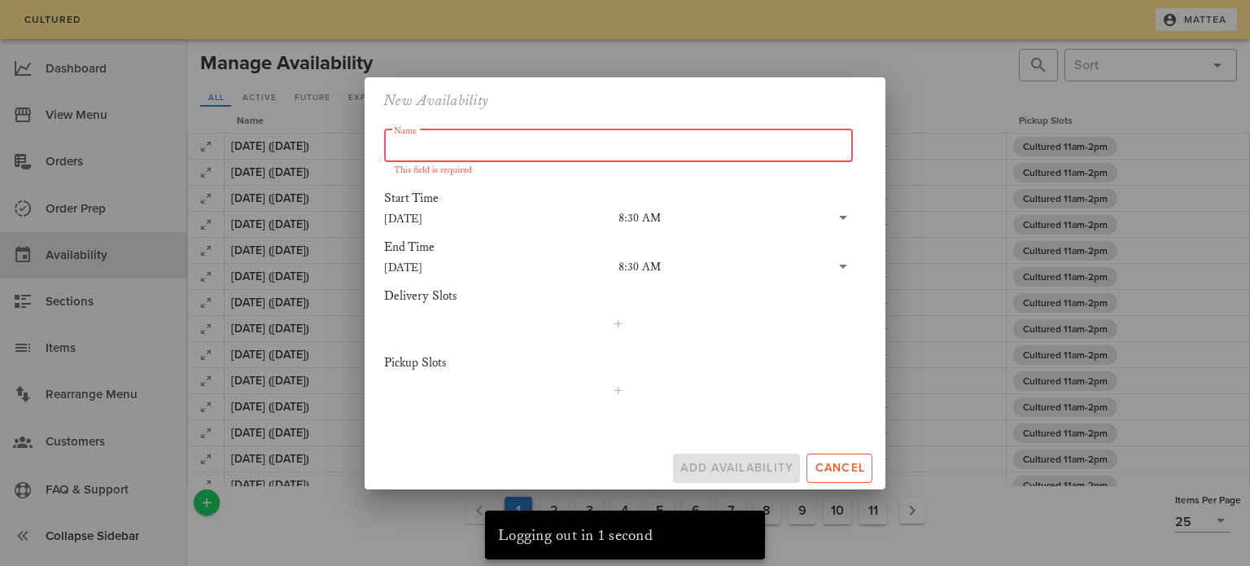
click at [556, 144] on input "Name" at bounding box center [618, 146] width 449 height 26
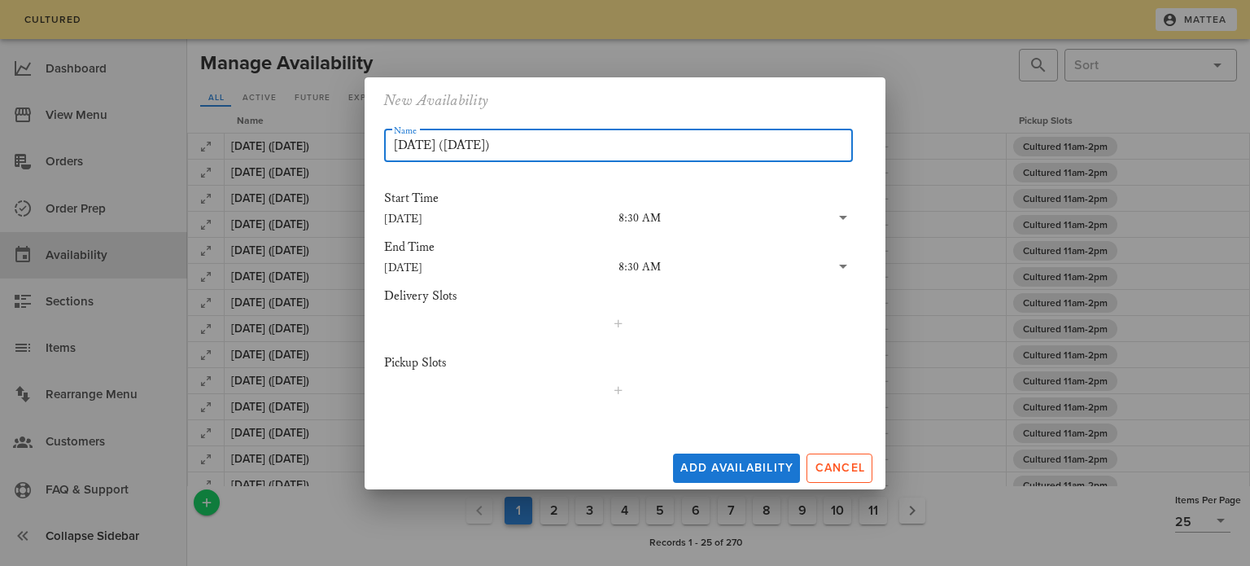
type input "[DATE] ([DATE])"
click at [646, 261] on div "8:30 AM" at bounding box center [639, 267] width 42 height 15
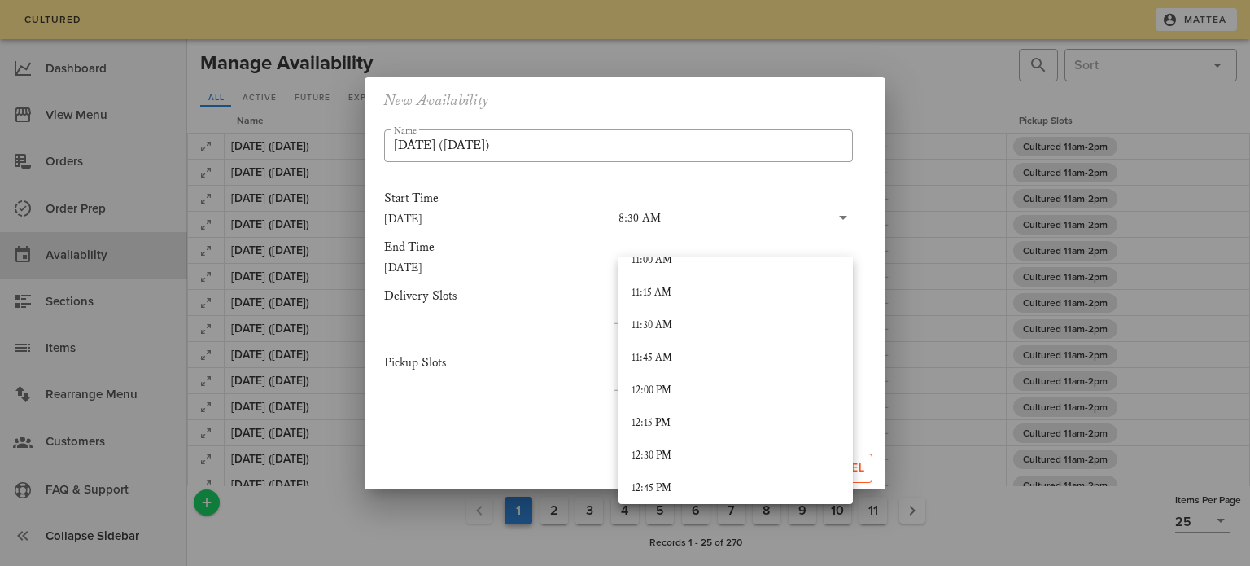
scroll to position [1452, 0]
click at [676, 387] on div "12:00 PM" at bounding box center [735, 389] width 208 height 13
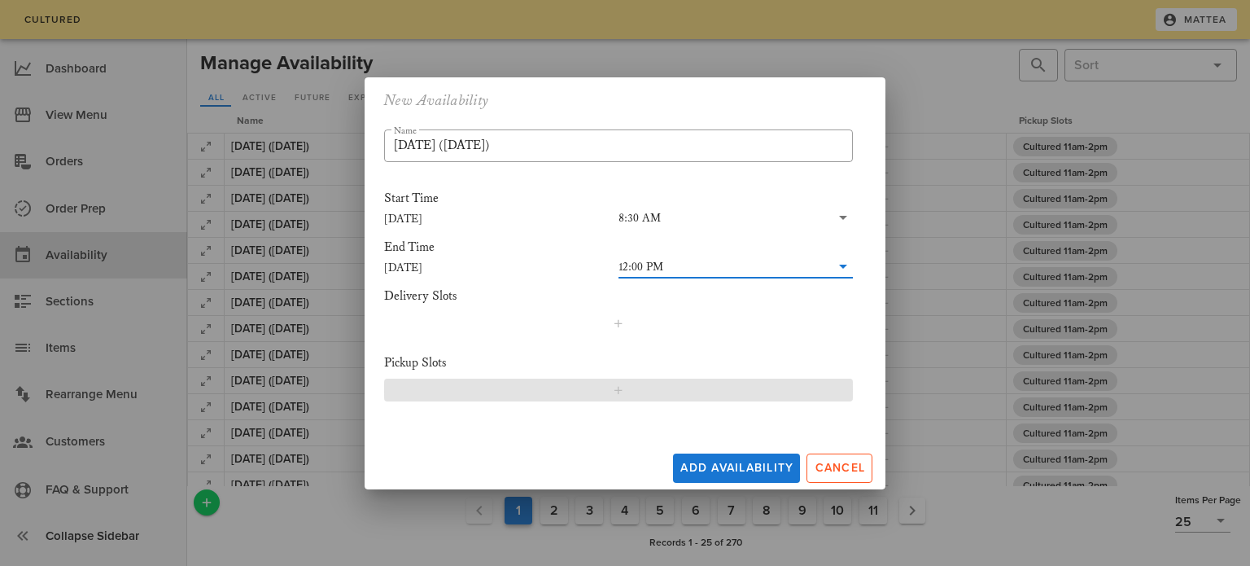
click at [647, 391] on span "button" at bounding box center [618, 389] width 448 height 13
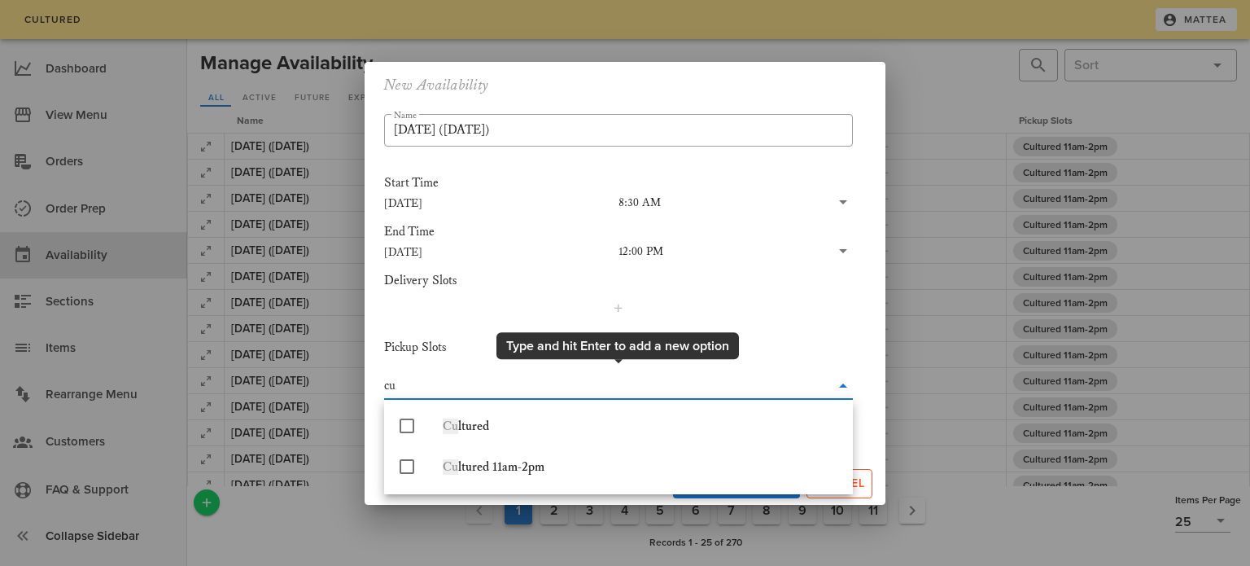
type input "cul"
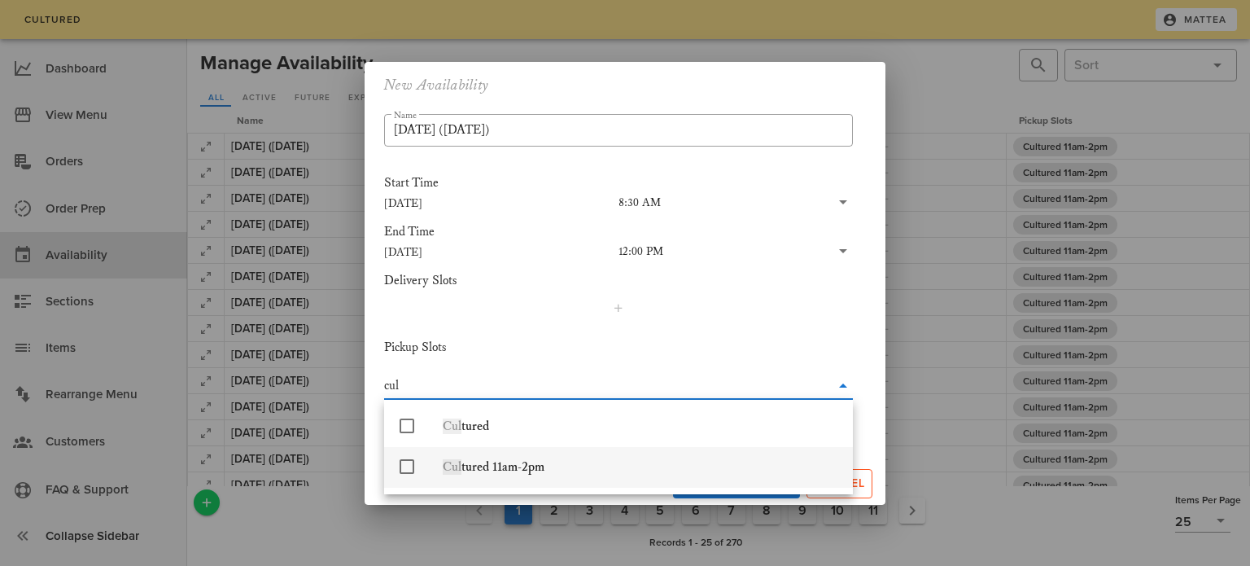
click at [575, 476] on div "Cul tured 11am-2pm" at bounding box center [641, 466] width 397 height 35
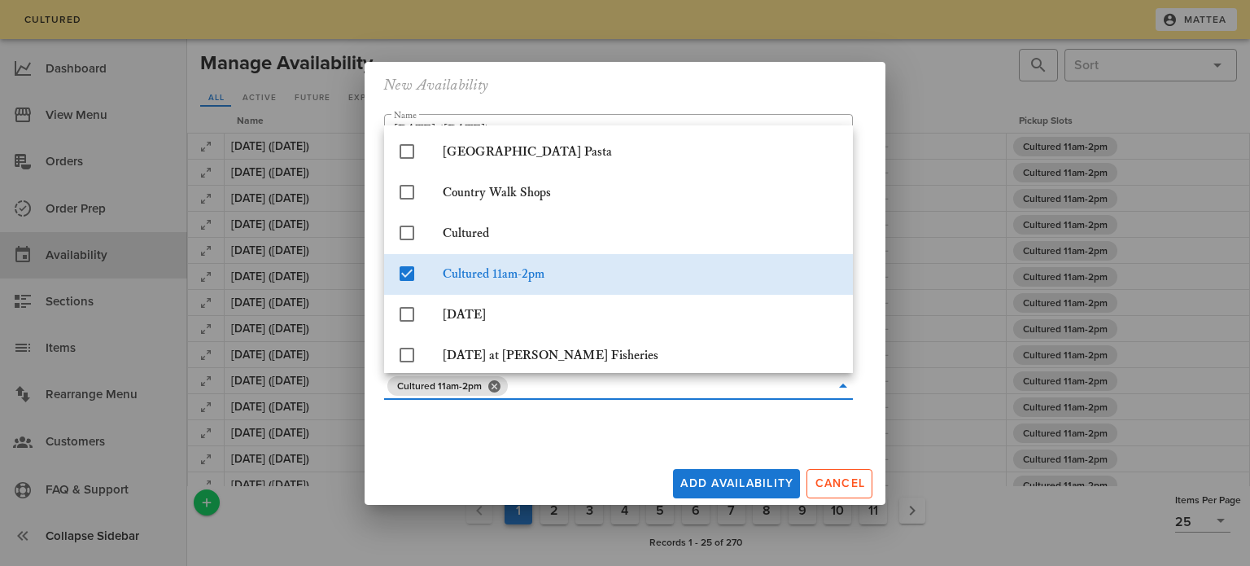
click at [577, 473] on div "Add Availability Cancel" at bounding box center [625, 480] width 521 height 49
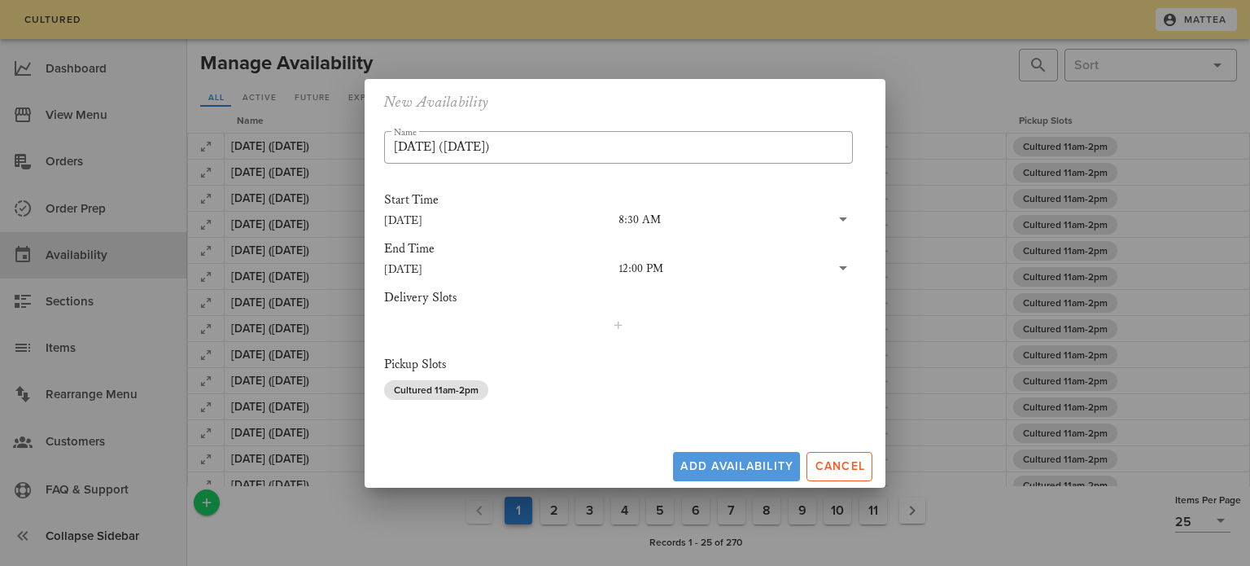
click at [732, 468] on span "Add Availability" at bounding box center [737, 466] width 114 height 14
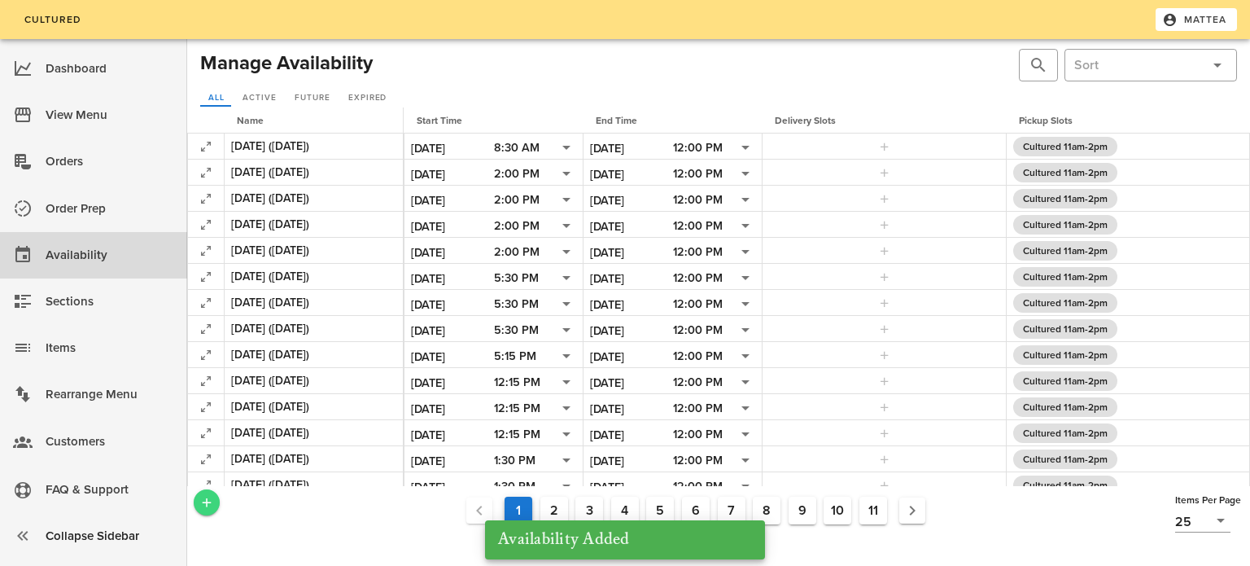
click at [210, 495] on icon "Add a New Record" at bounding box center [206, 502] width 15 height 15
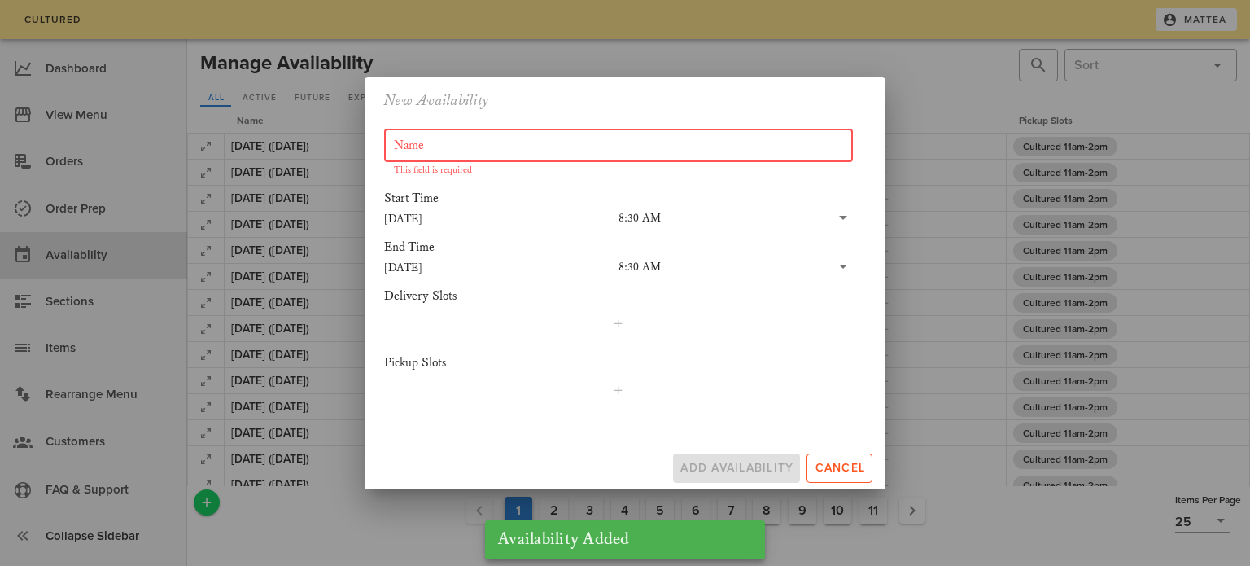
click at [438, 155] on input "Name" at bounding box center [618, 146] width 449 height 26
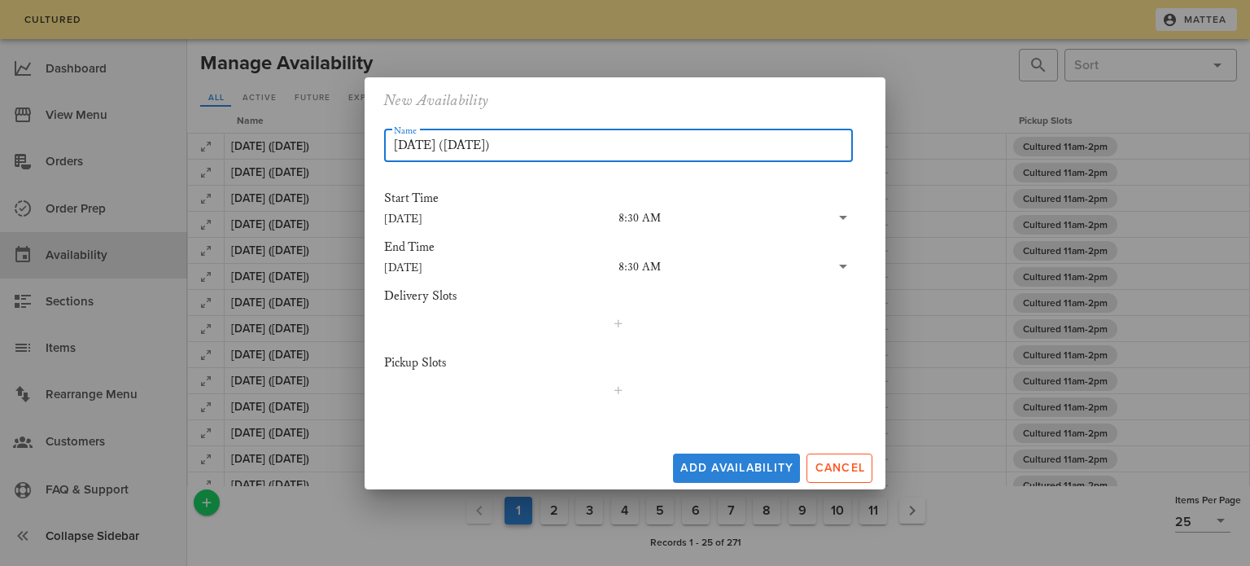
type input "[DATE] ([DATE])"
click at [733, 465] on span "Add Availability" at bounding box center [737, 468] width 114 height 14
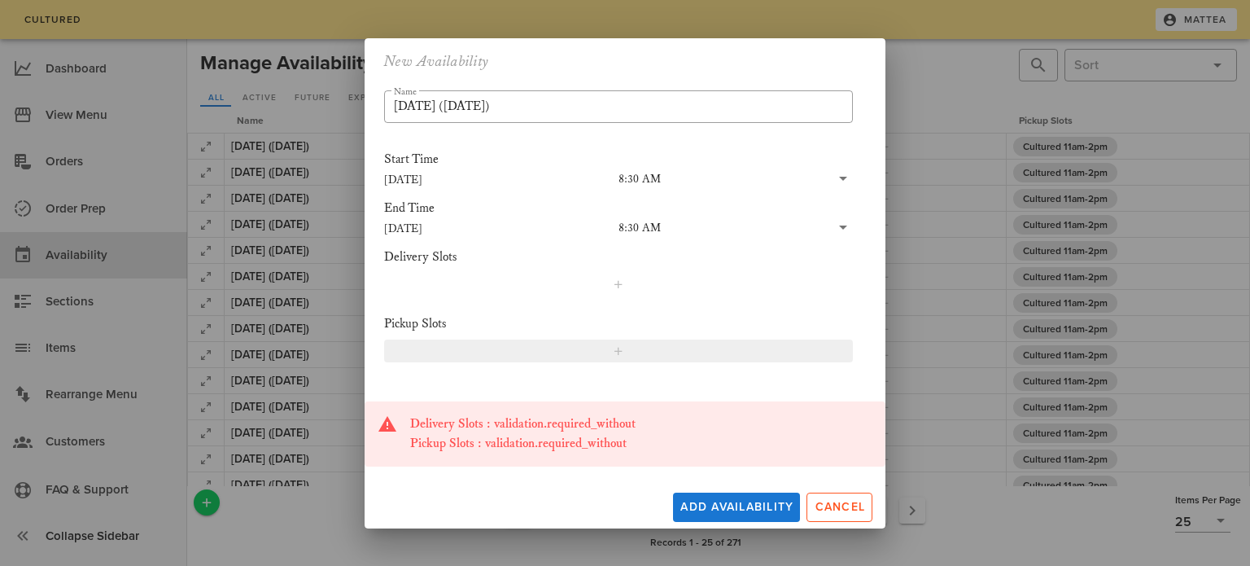
click at [632, 348] on span "button" at bounding box center [618, 350] width 448 height 13
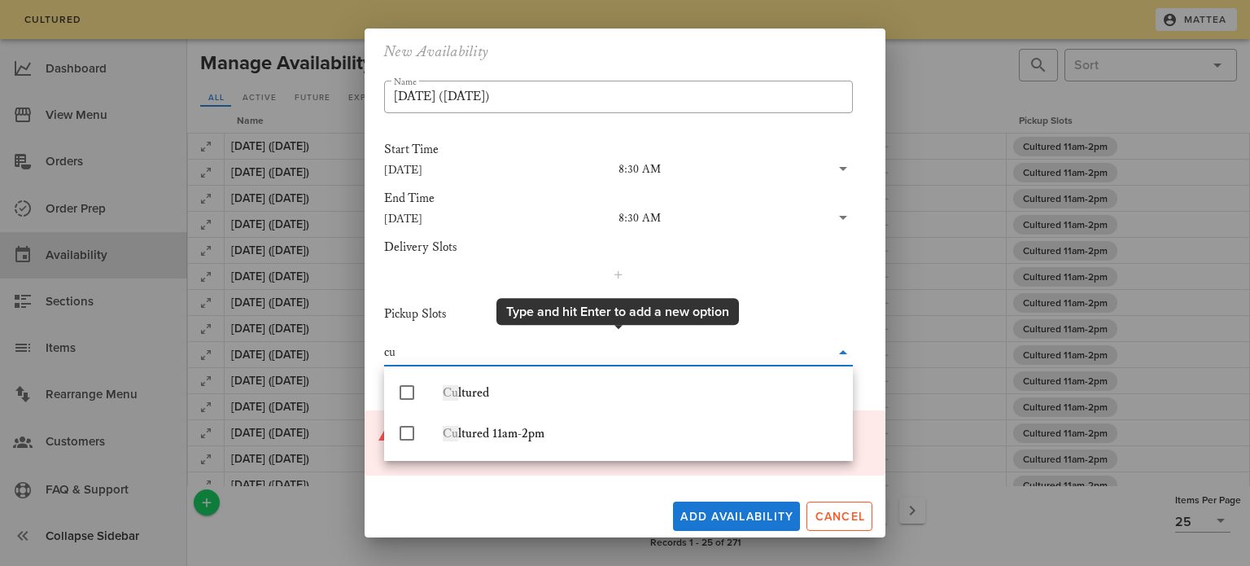
type input "cul"
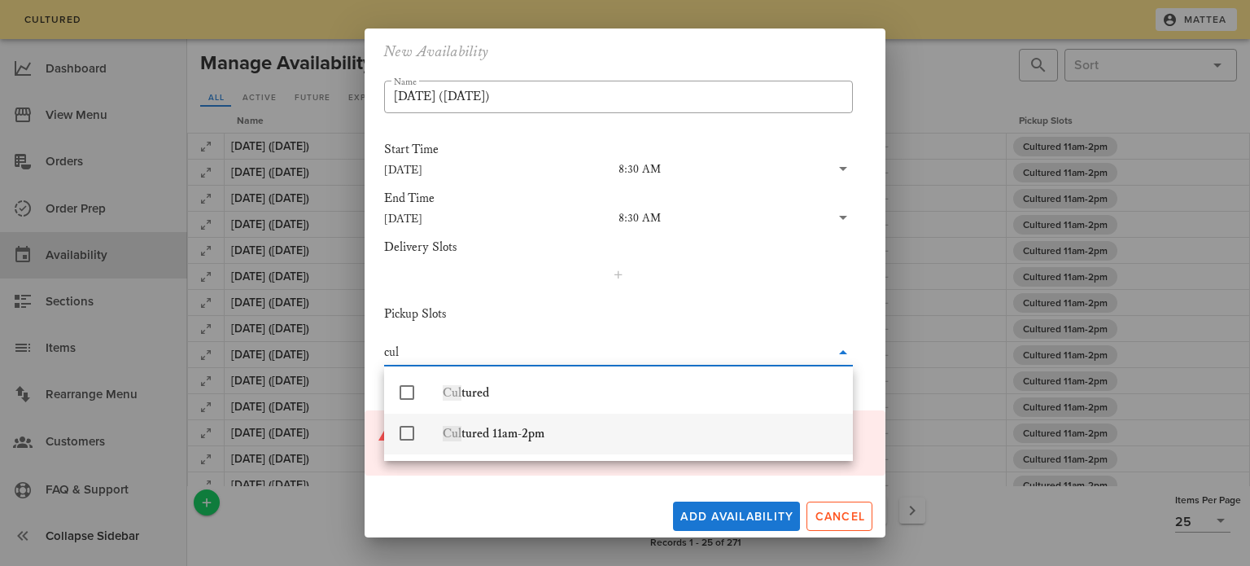
click at [545, 446] on div "Cul tured 11am-2pm" at bounding box center [641, 433] width 397 height 35
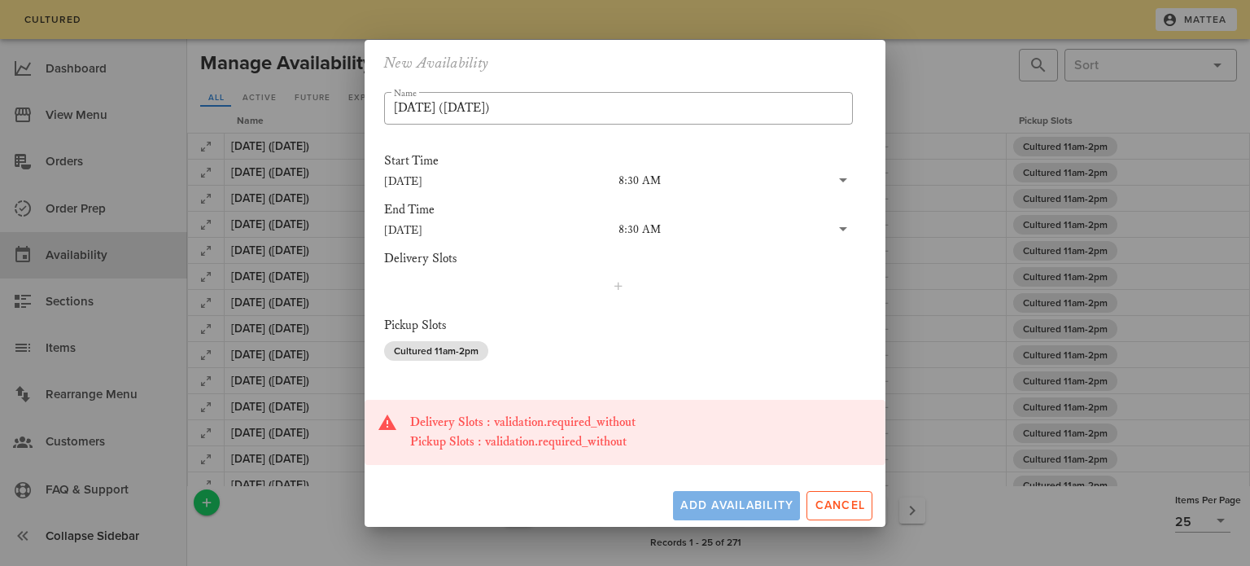
click at [696, 517] on button "Add Availability" at bounding box center [736, 505] width 127 height 29
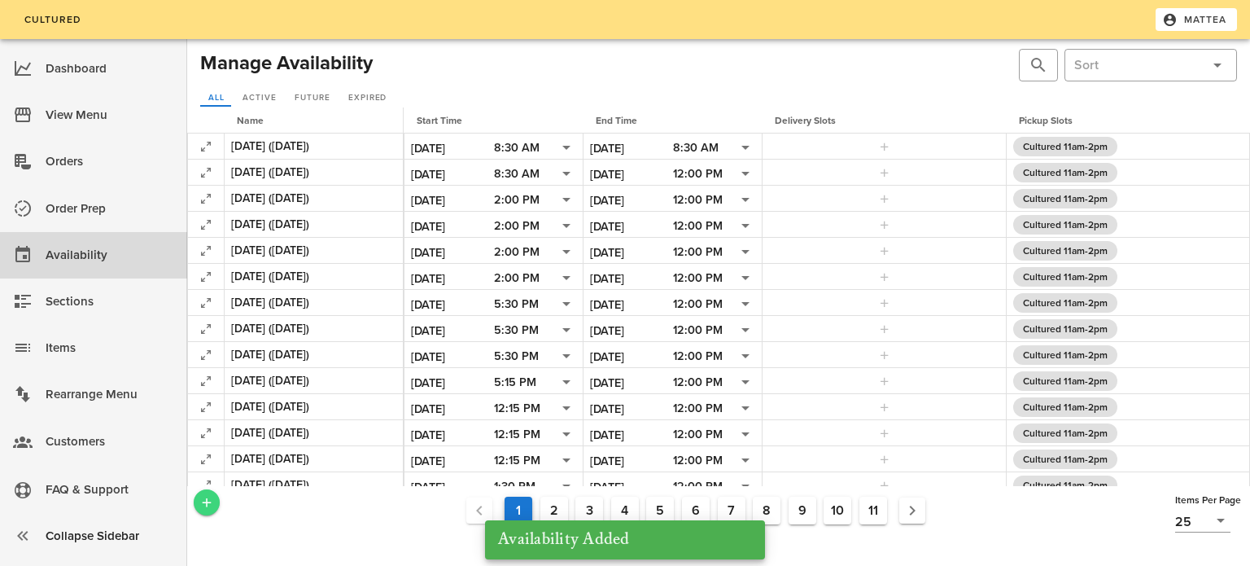
click at [199, 501] on icon "Add a New Record" at bounding box center [206, 502] width 15 height 15
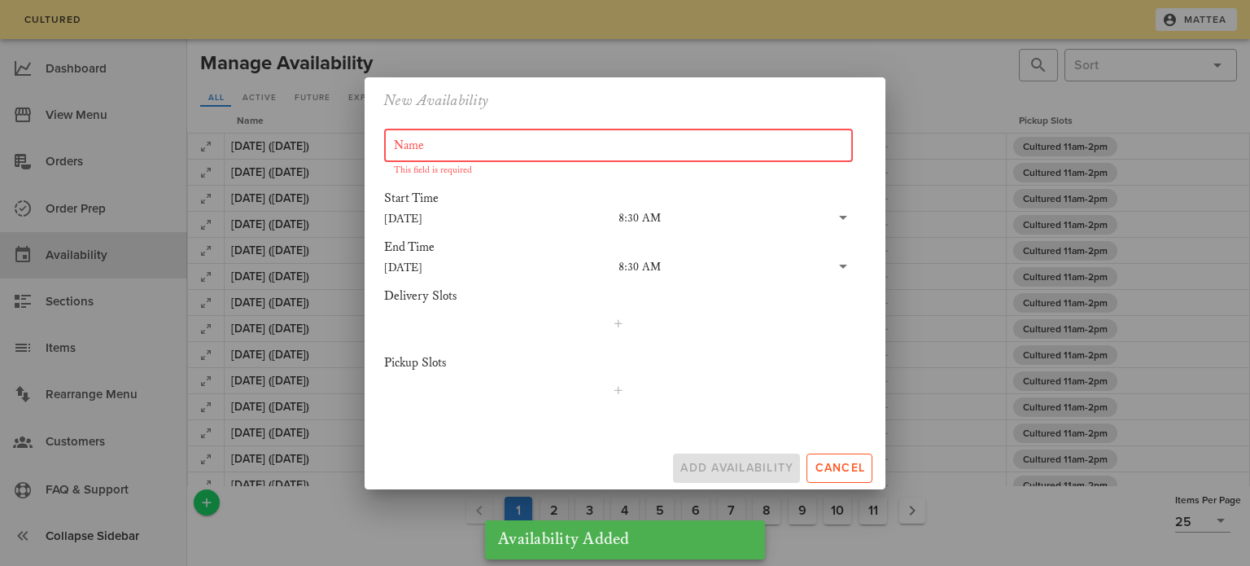
click at [425, 140] on input "Name" at bounding box center [618, 146] width 449 height 26
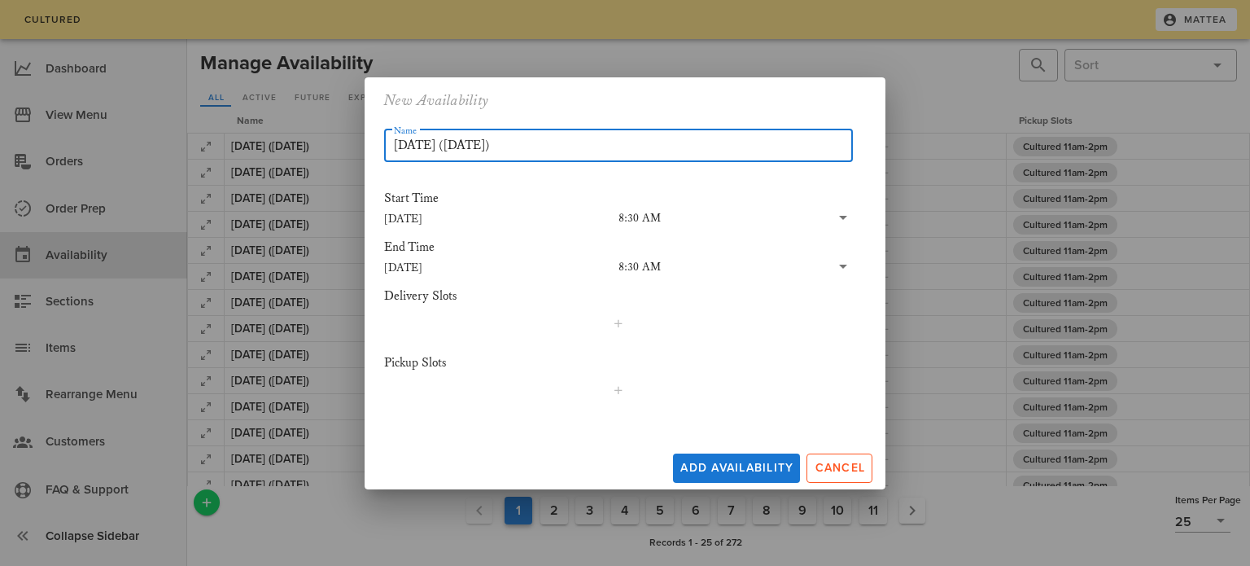
type input "[DATE] ([DATE])"
click at [428, 265] on input "[DATE]" at bounding box center [501, 266] width 234 height 21
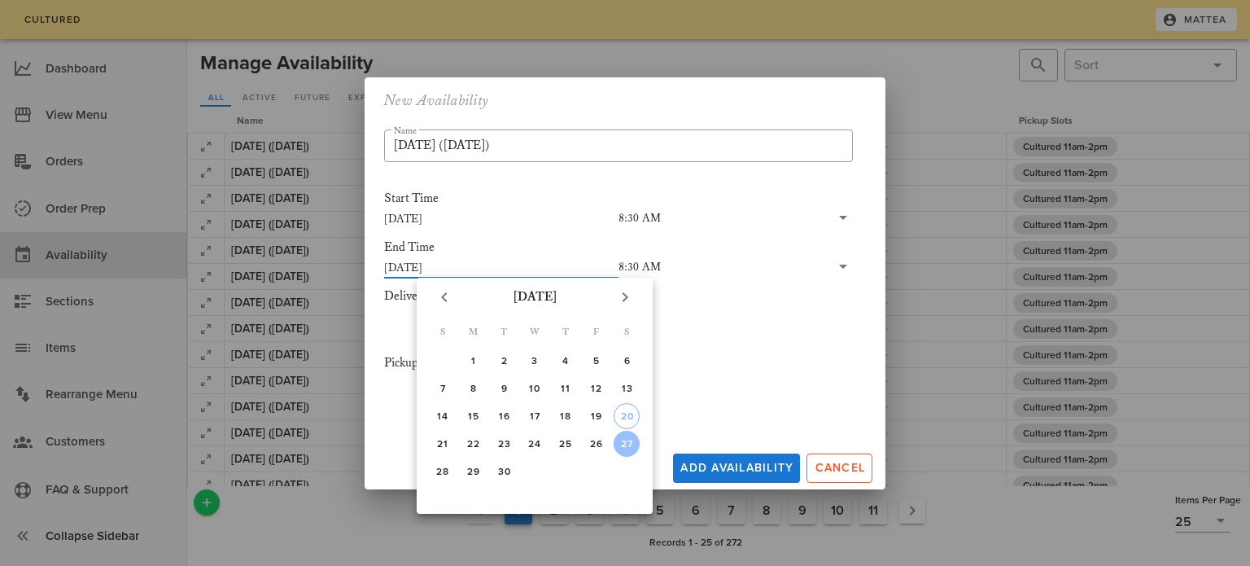
click at [369, 434] on div "​ Name [DATE] ([DATE]) Start Time [DATE] 8:30 AM End Time [DATE] 8:30 AM Delive…" at bounding box center [625, 281] width 521 height 317
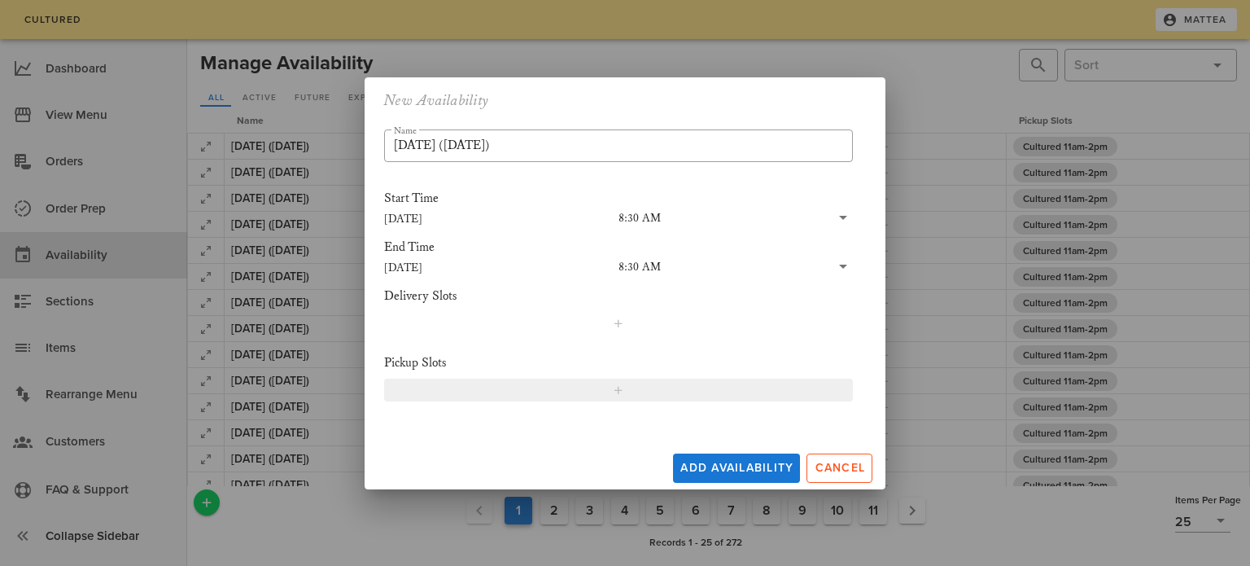
click at [532, 388] on span "button" at bounding box center [618, 389] width 448 height 13
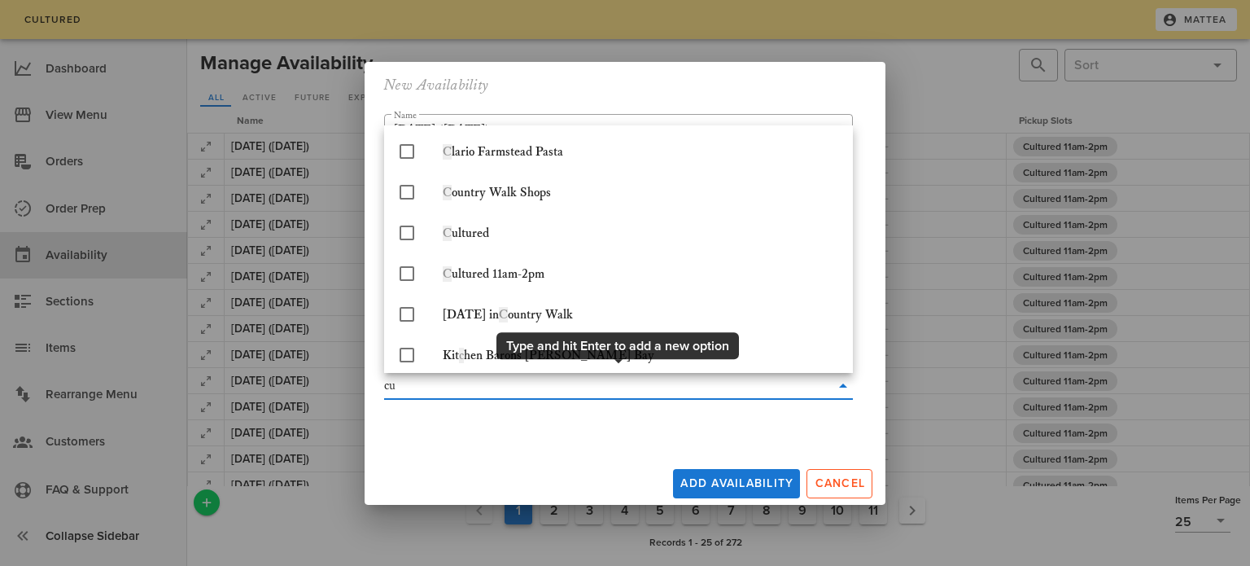
type input "cul"
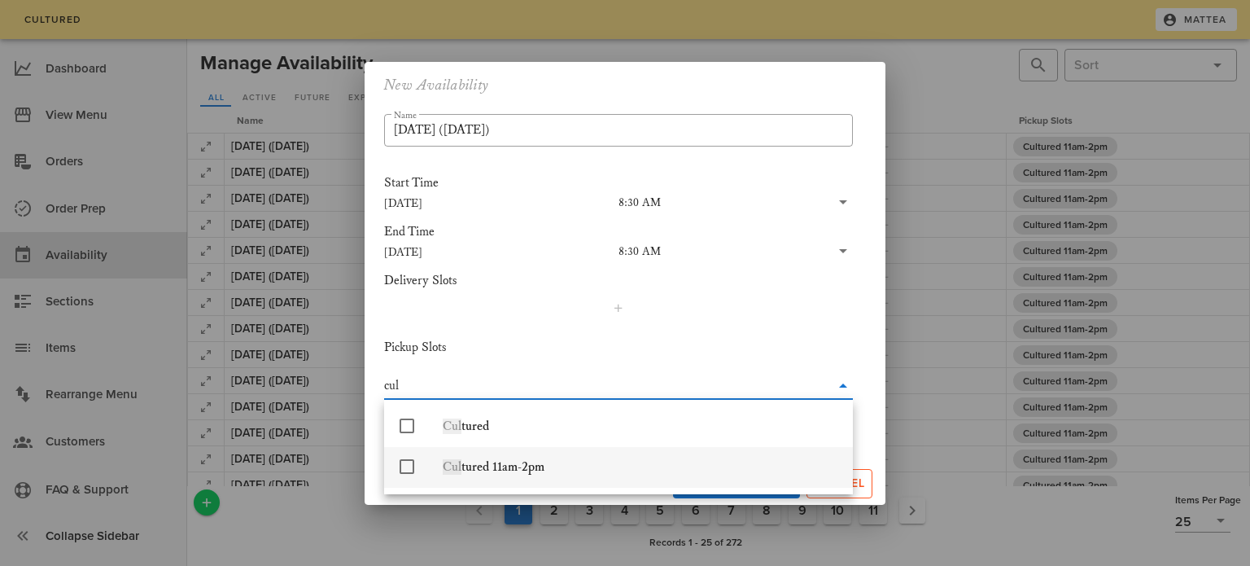
click at [547, 471] on div "Cul tured 11am-2pm" at bounding box center [641, 466] width 397 height 15
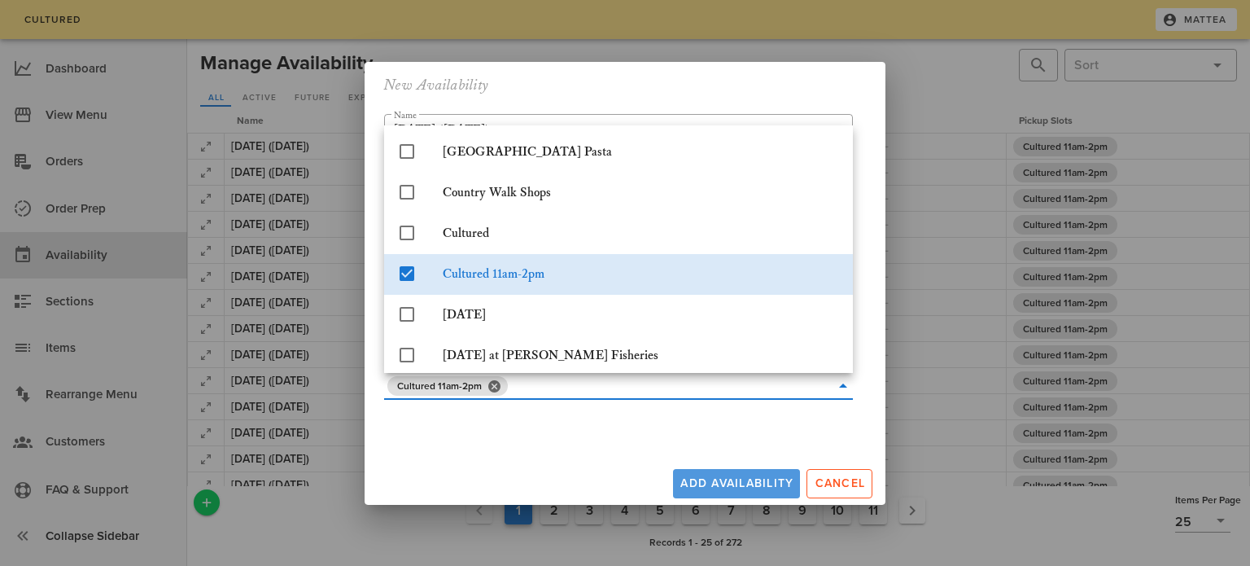
click at [693, 482] on div "Add Availability Cancel" at bounding box center [625, 480] width 521 height 49
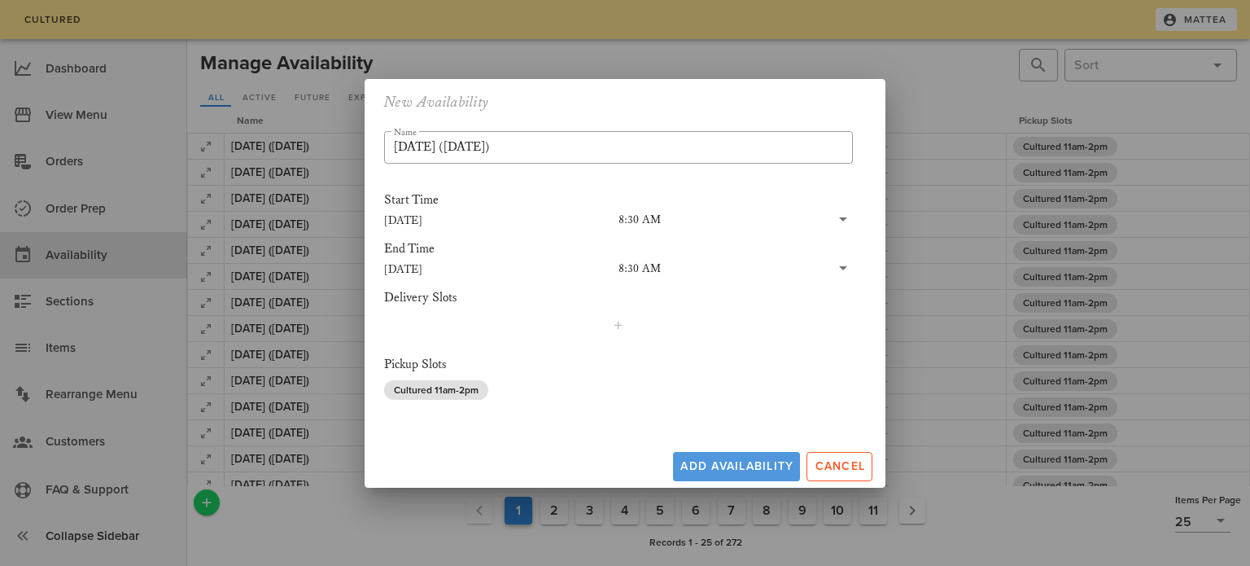
click at [692, 469] on span "Add Availability" at bounding box center [737, 466] width 114 height 14
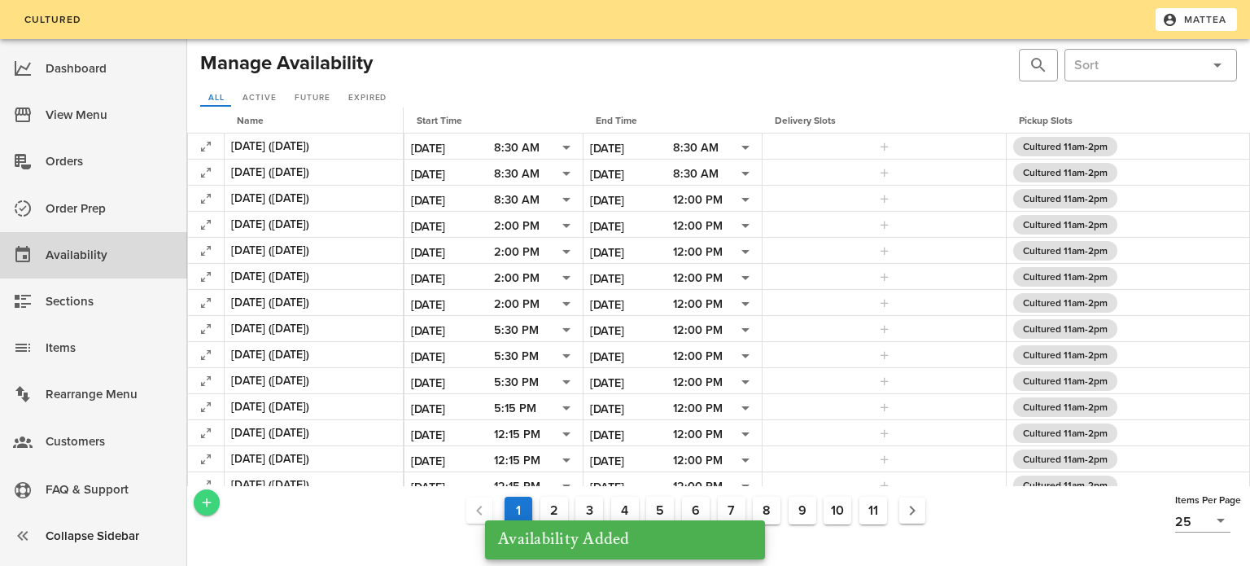
click at [211, 498] on icon "Add a New Record" at bounding box center [206, 502] width 15 height 15
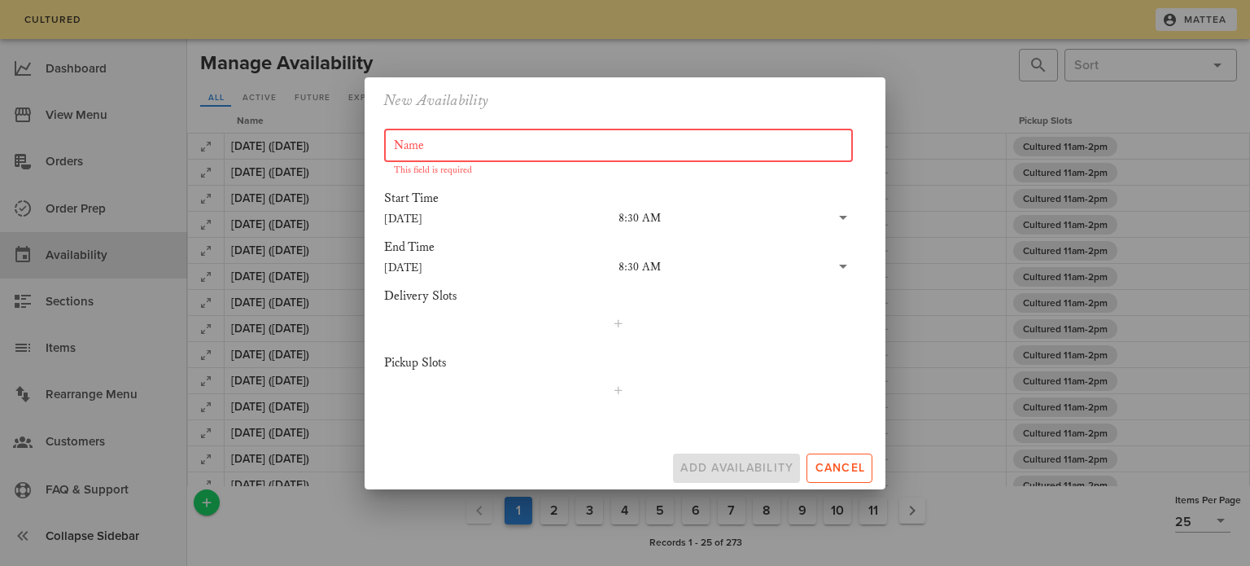
click at [502, 133] on input "Name" at bounding box center [618, 146] width 449 height 26
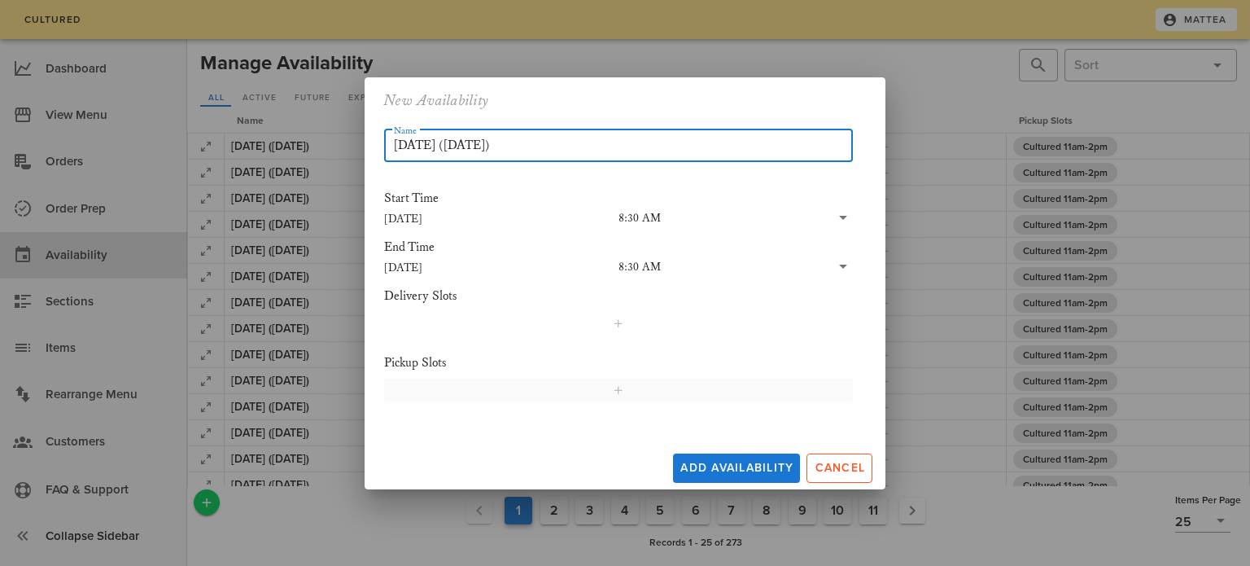
type input "[DATE] ([DATE])"
click at [486, 380] on button "button" at bounding box center [618, 389] width 469 height 23
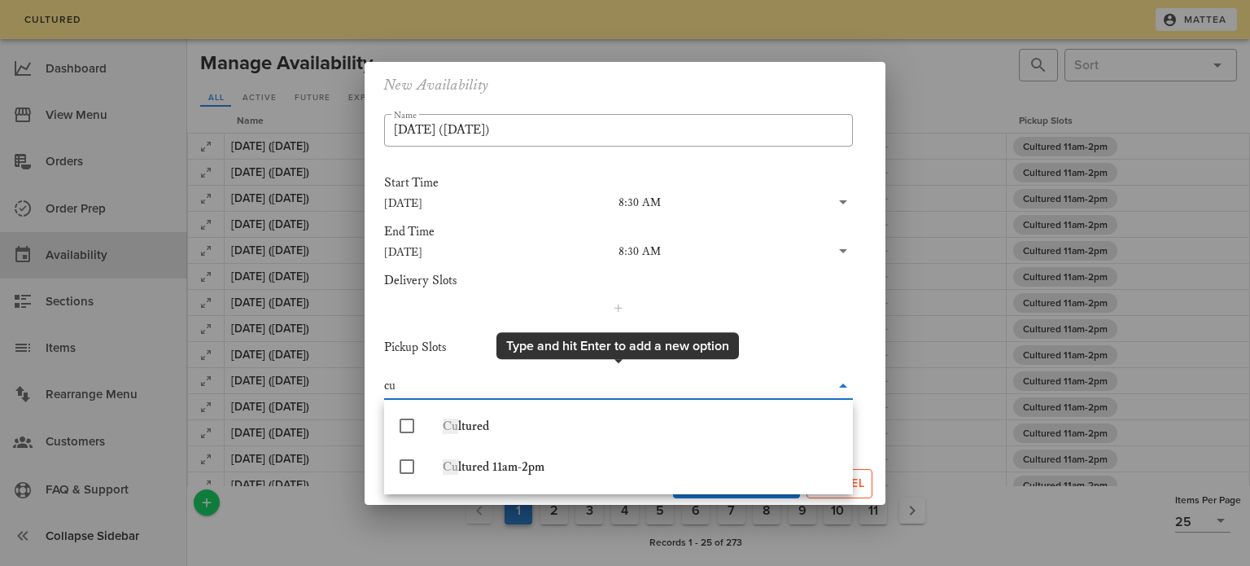
type input "cul"
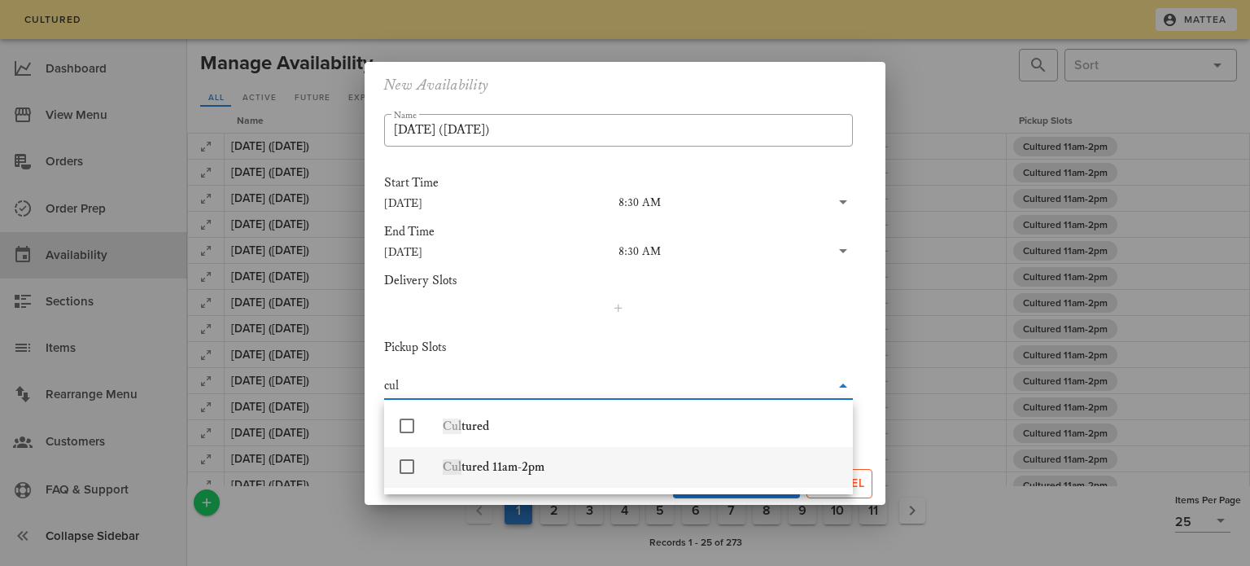
click at [518, 469] on div "Cul tured 11am-2pm" at bounding box center [641, 466] width 397 height 15
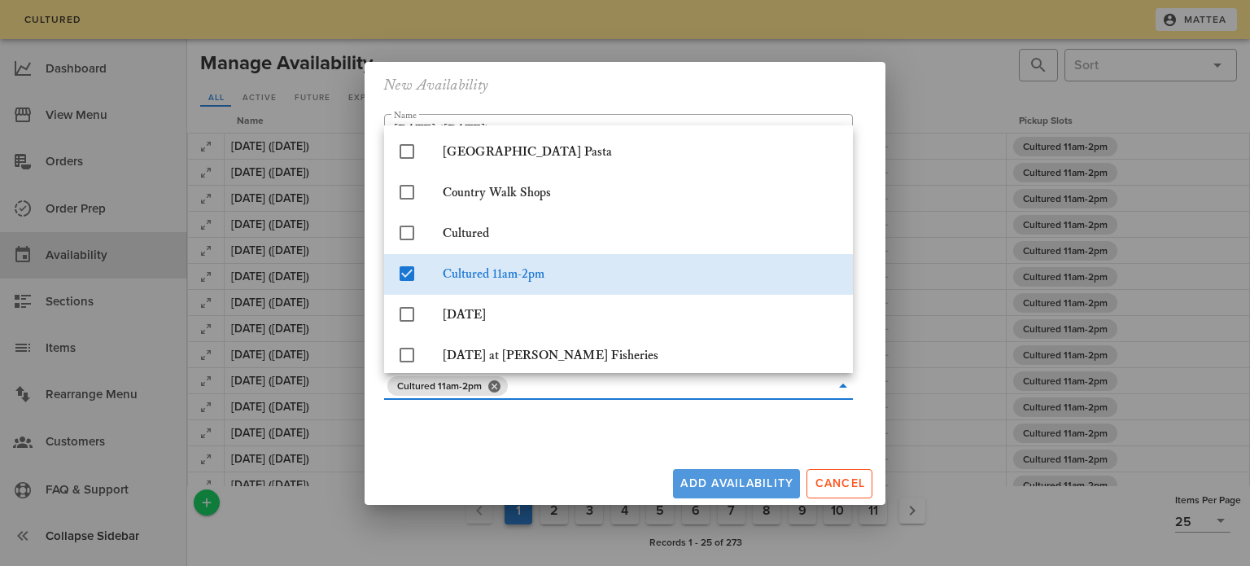
click at [751, 480] on div "Add Availability Cancel" at bounding box center [625, 480] width 521 height 49
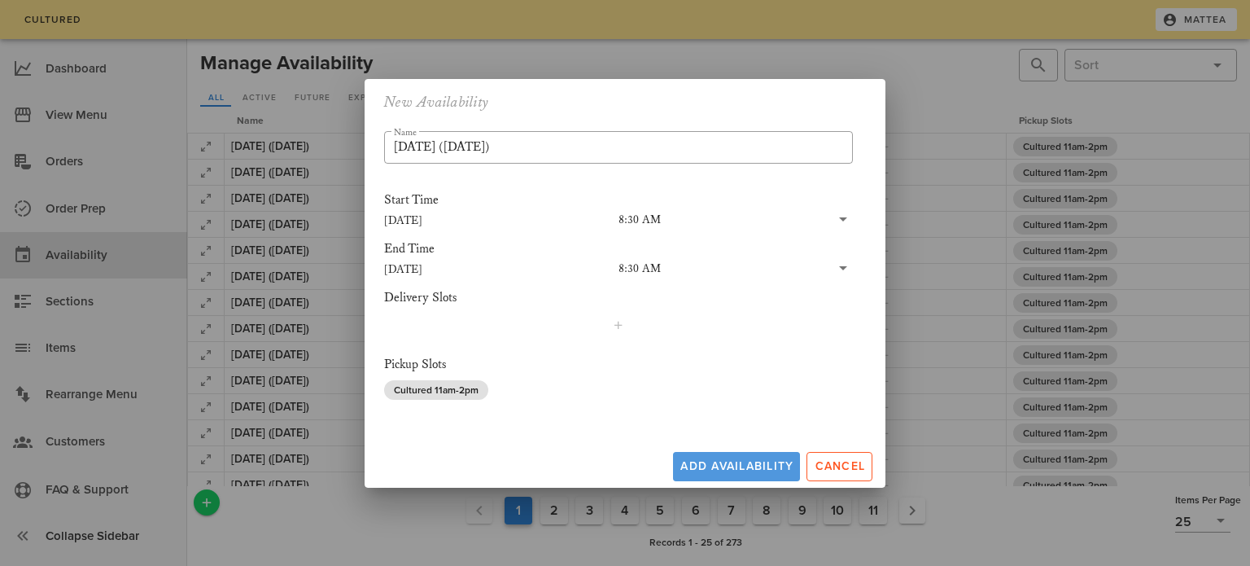
click at [752, 470] on span "Add Availability" at bounding box center [737, 466] width 114 height 14
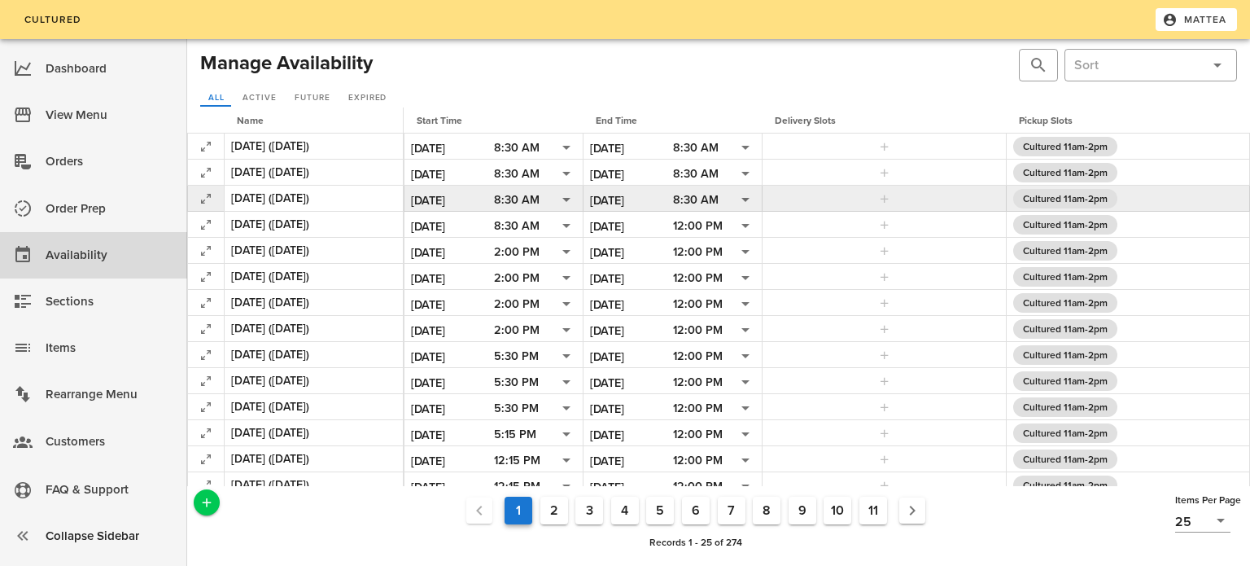
click at [636, 198] on input "[DATE]" at bounding box center [631, 200] width 83 height 21
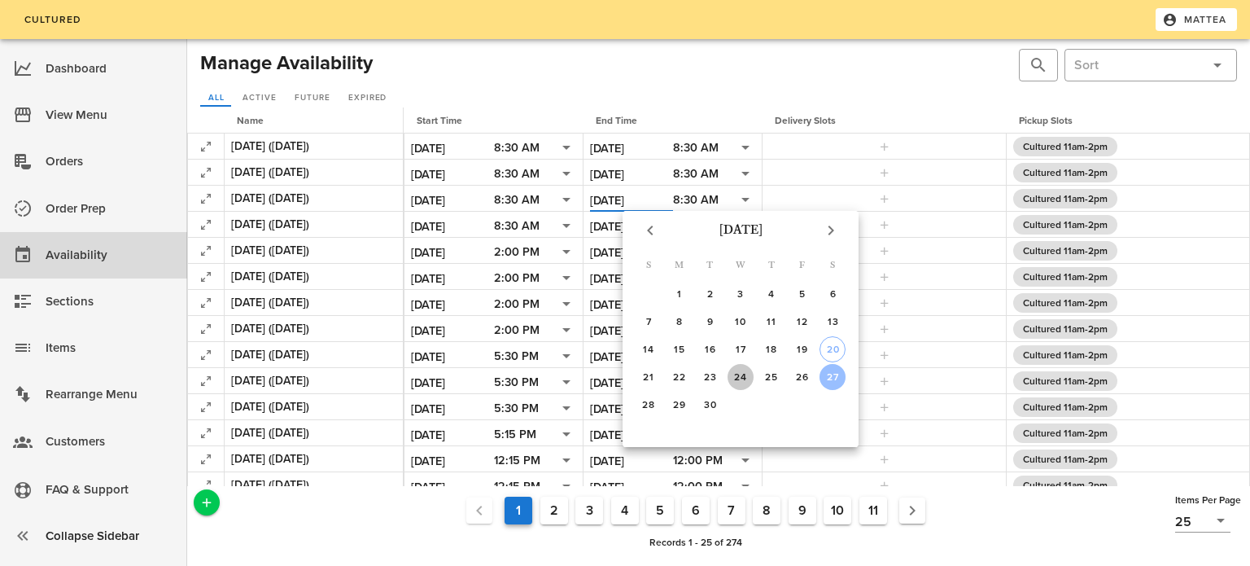
click at [742, 374] on div "24" at bounding box center [741, 376] width 26 height 11
type input "[DATE]"
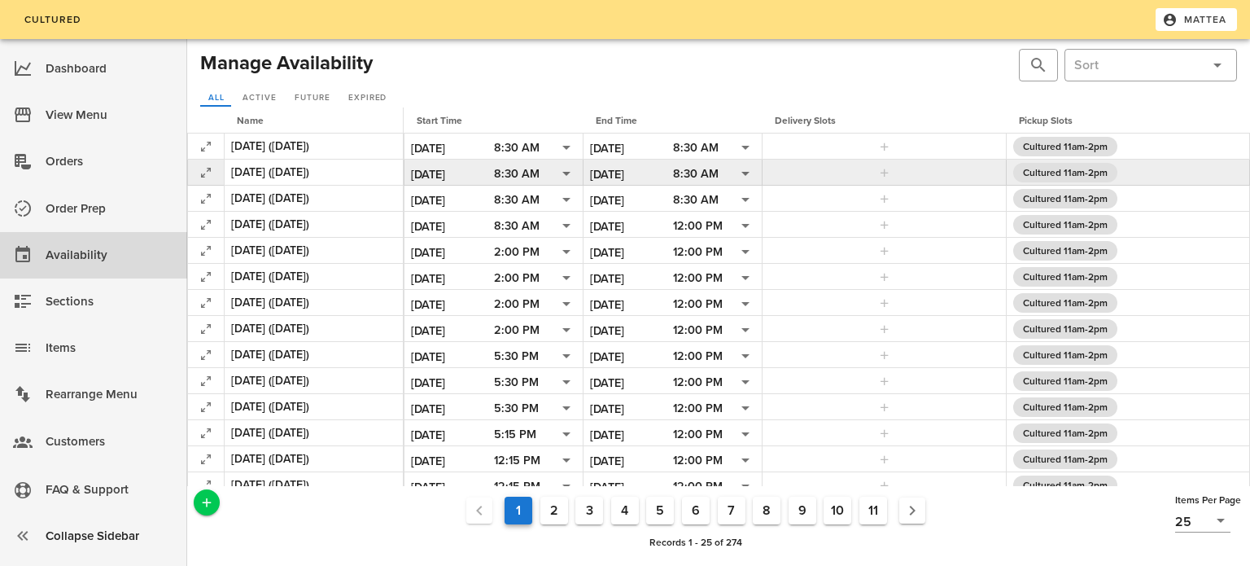
click at [631, 169] on input "[DATE]" at bounding box center [631, 174] width 83 height 21
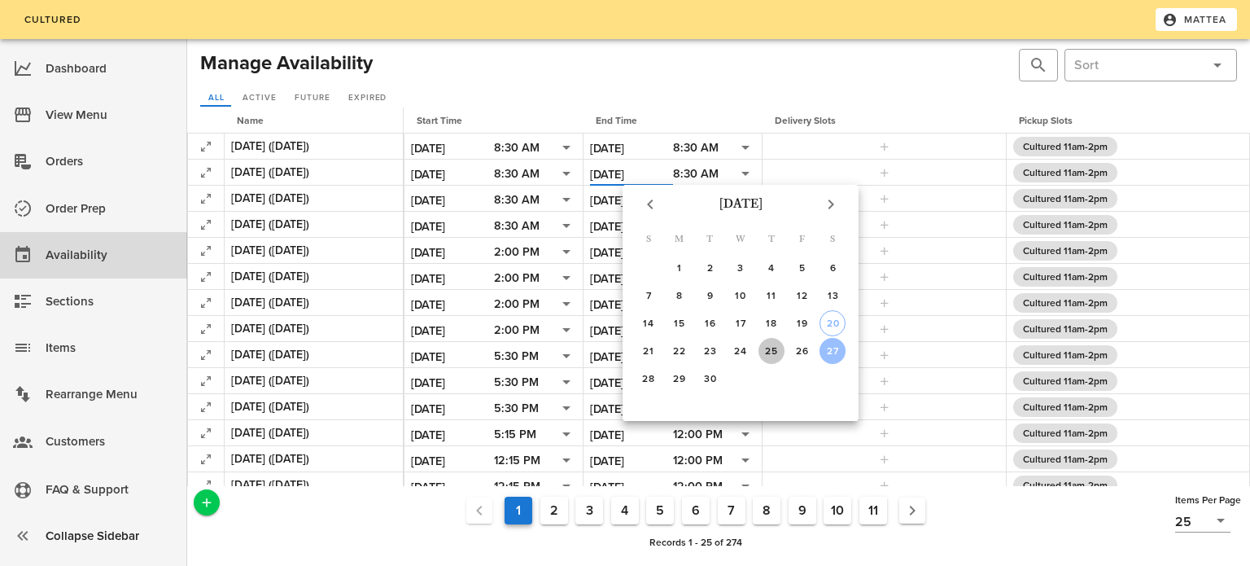
click at [767, 348] on div "25" at bounding box center [771, 350] width 26 height 11
type input "[DATE]"
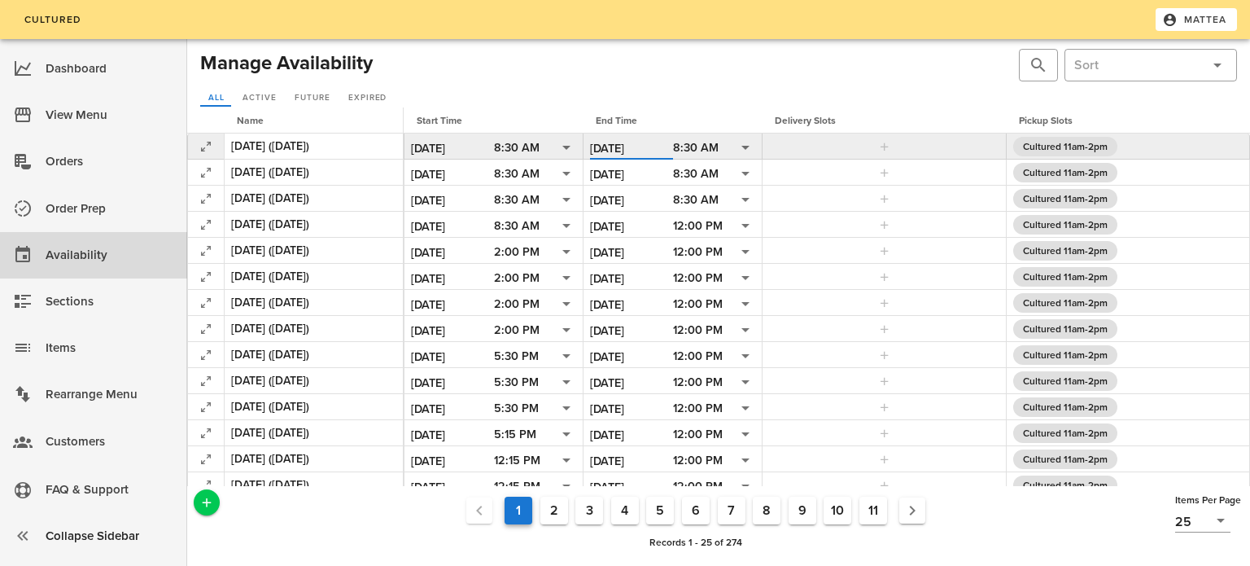
click at [617, 150] on input "[DATE]" at bounding box center [631, 148] width 83 height 21
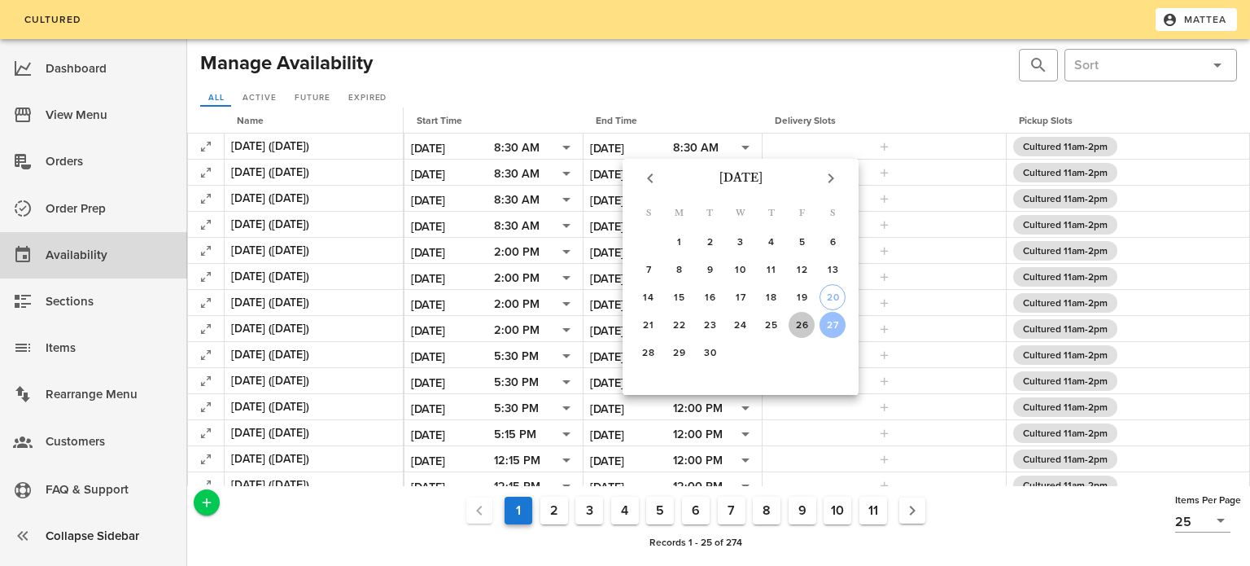
click at [802, 320] on div "26" at bounding box center [802, 324] width 26 height 11
type input "[DATE]"
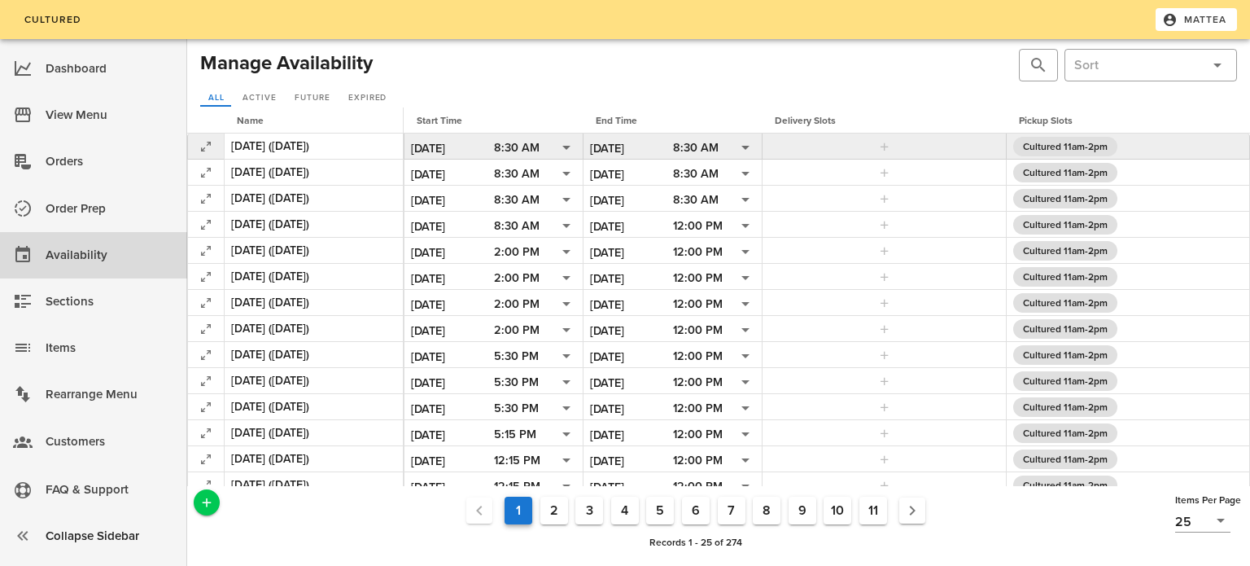
click at [697, 146] on div "8:30 AM" at bounding box center [696, 148] width 46 height 15
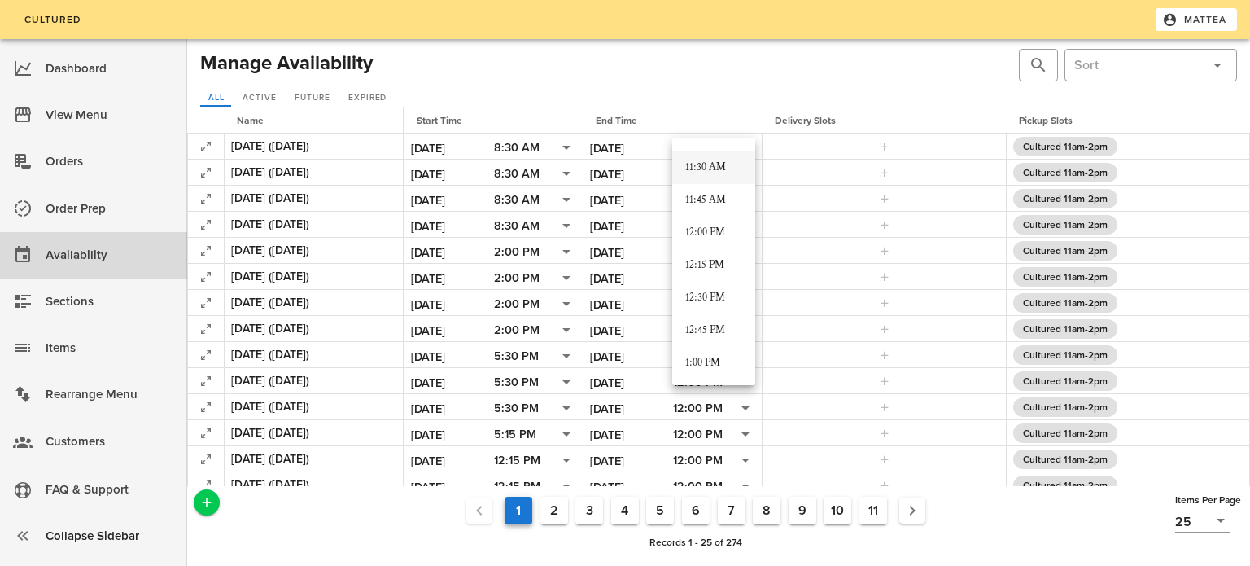
scroll to position [1497, 0]
click at [704, 221] on div "12:00 PM" at bounding box center [713, 225] width 57 height 13
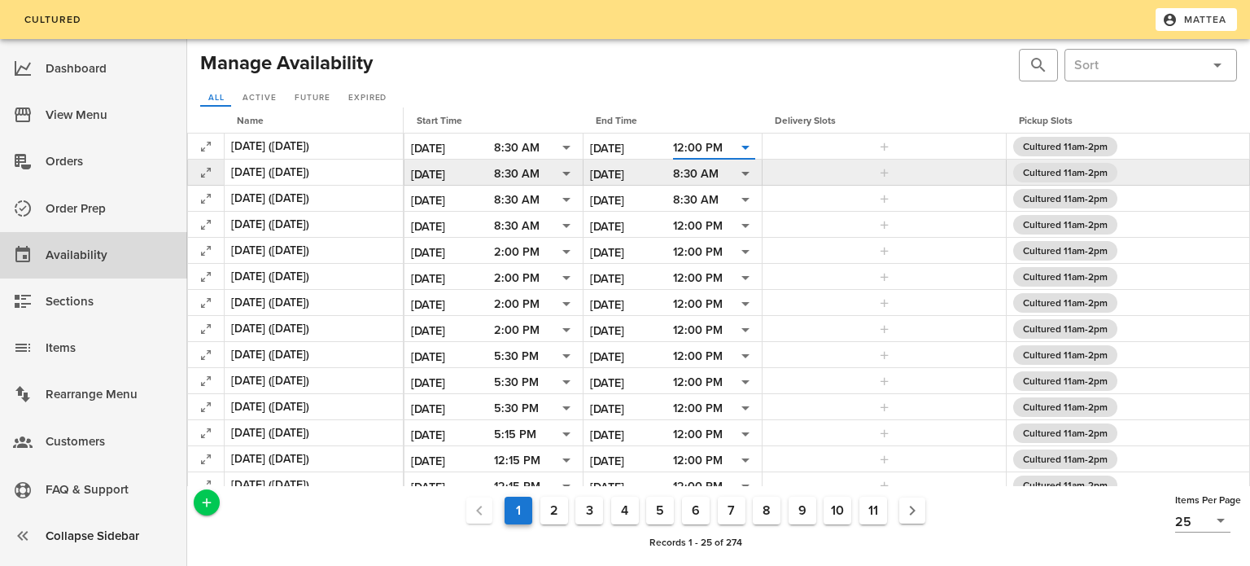
click at [706, 173] on div "8:30 AM" at bounding box center [696, 174] width 46 height 15
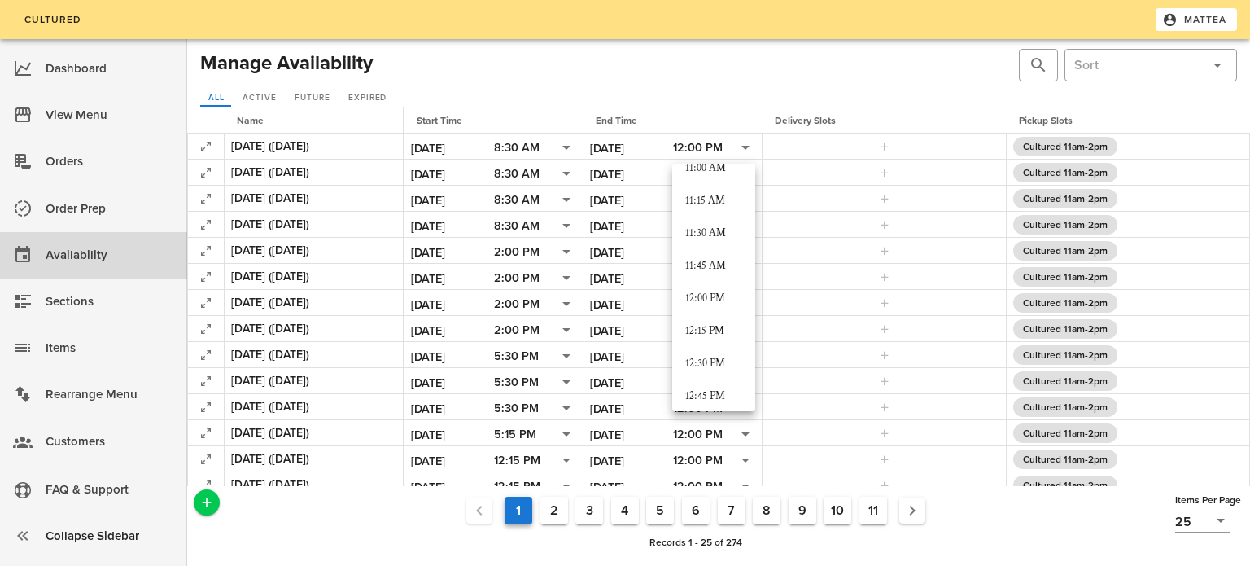
scroll to position [1449, 0]
click at [712, 294] on div "12:00 PM" at bounding box center [713, 300] width 57 height 13
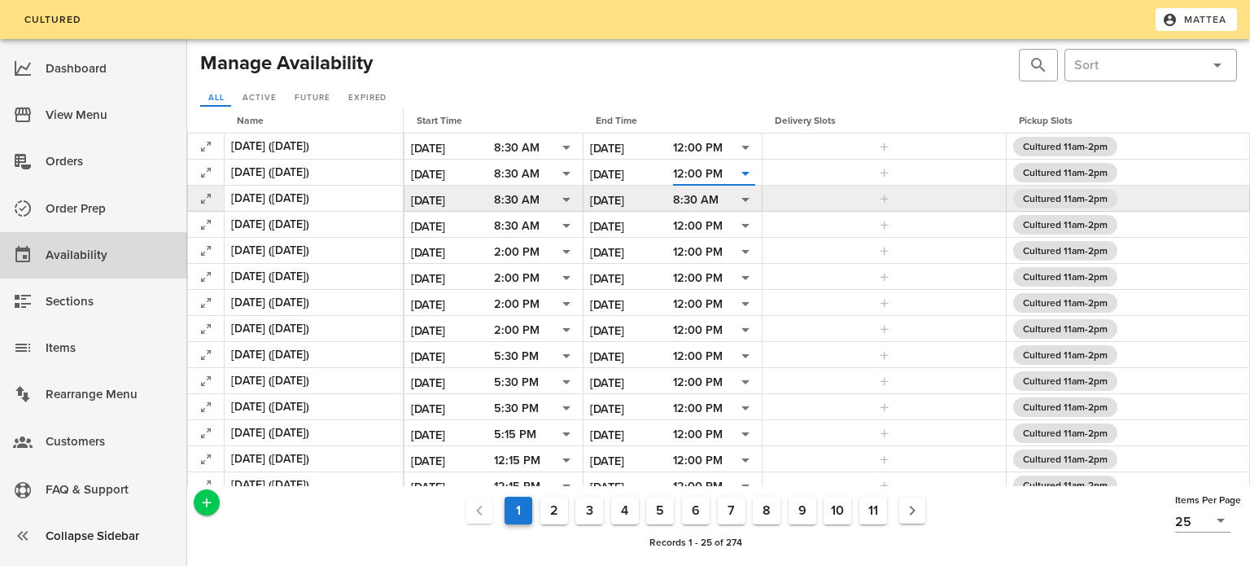
click at [710, 203] on div "8:30 AM" at bounding box center [696, 200] width 46 height 15
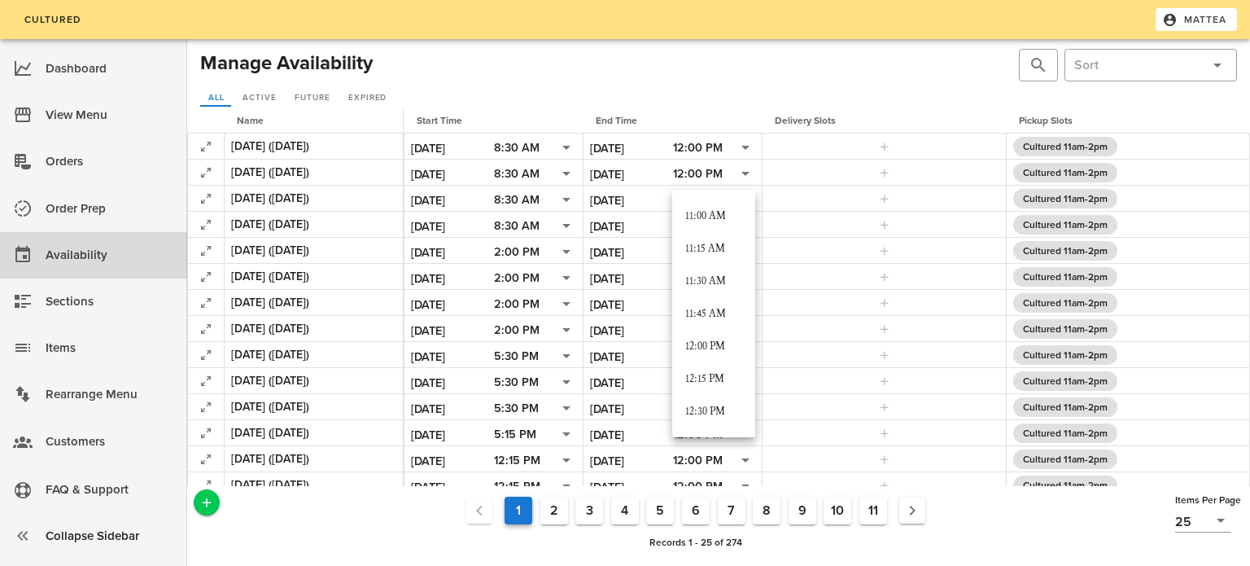
scroll to position [1444, 0]
click at [720, 326] on div "12:00 PM" at bounding box center [713, 330] width 57 height 13
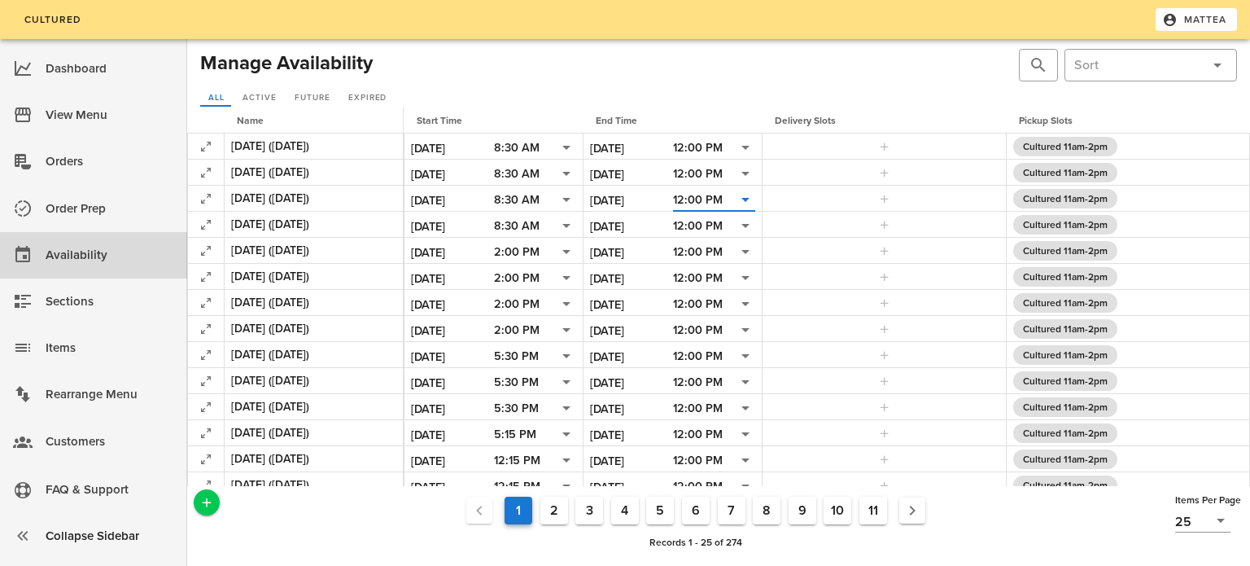
click at [761, 72] on div "​ ​" at bounding box center [980, 65] width 522 height 39
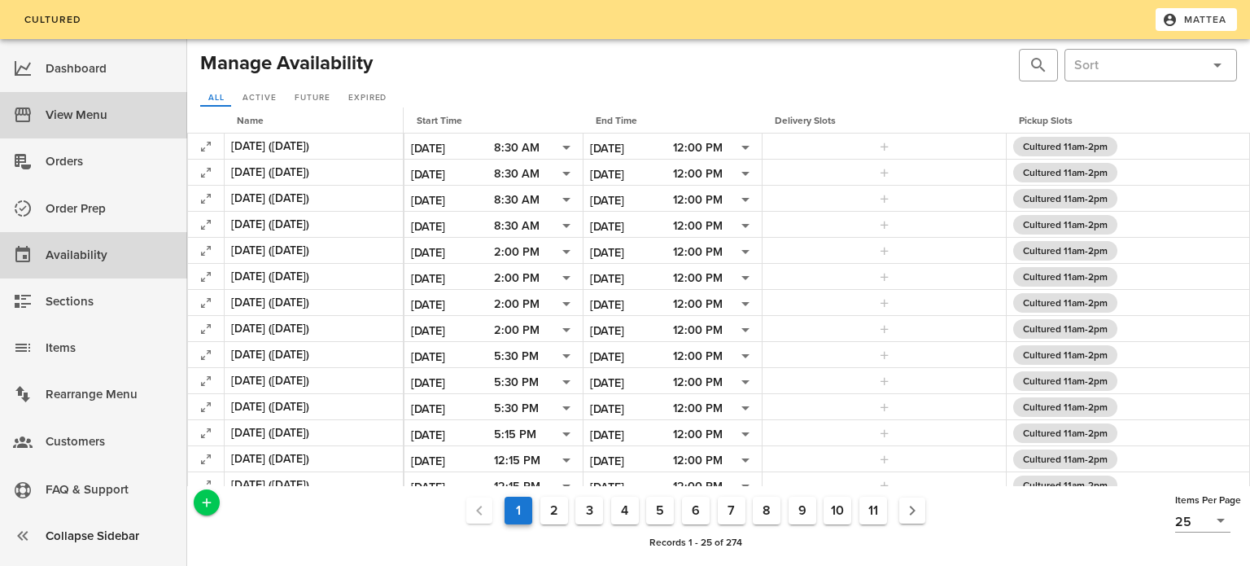
click at [120, 112] on div "View Menu" at bounding box center [110, 115] width 129 height 27
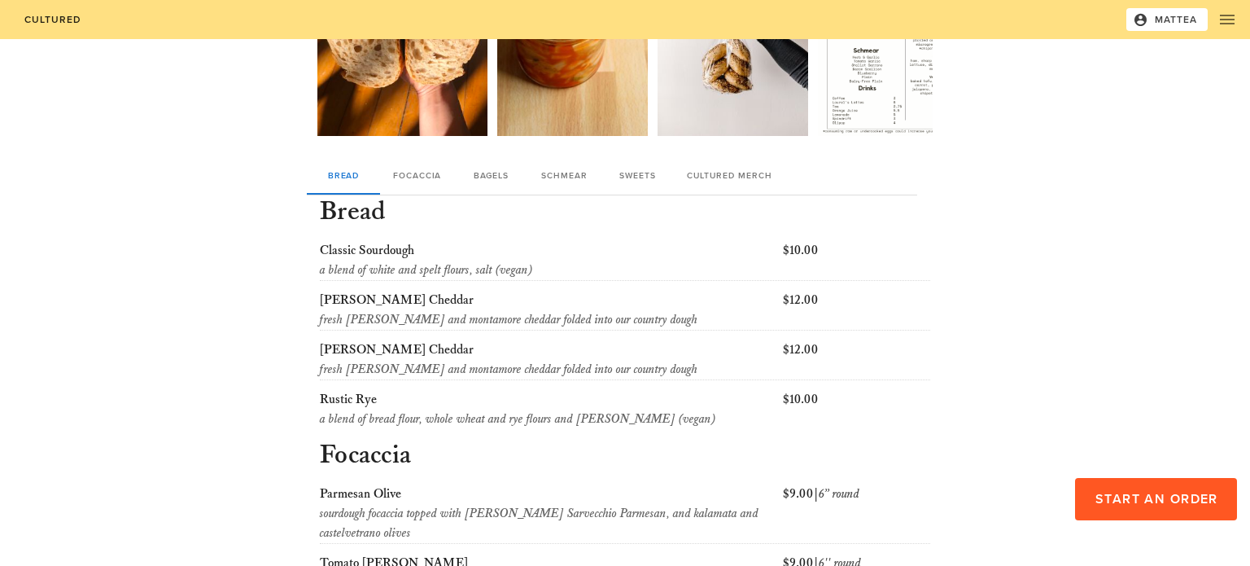
scroll to position [196, 0]
